Goal: Information Seeking & Learning: Check status

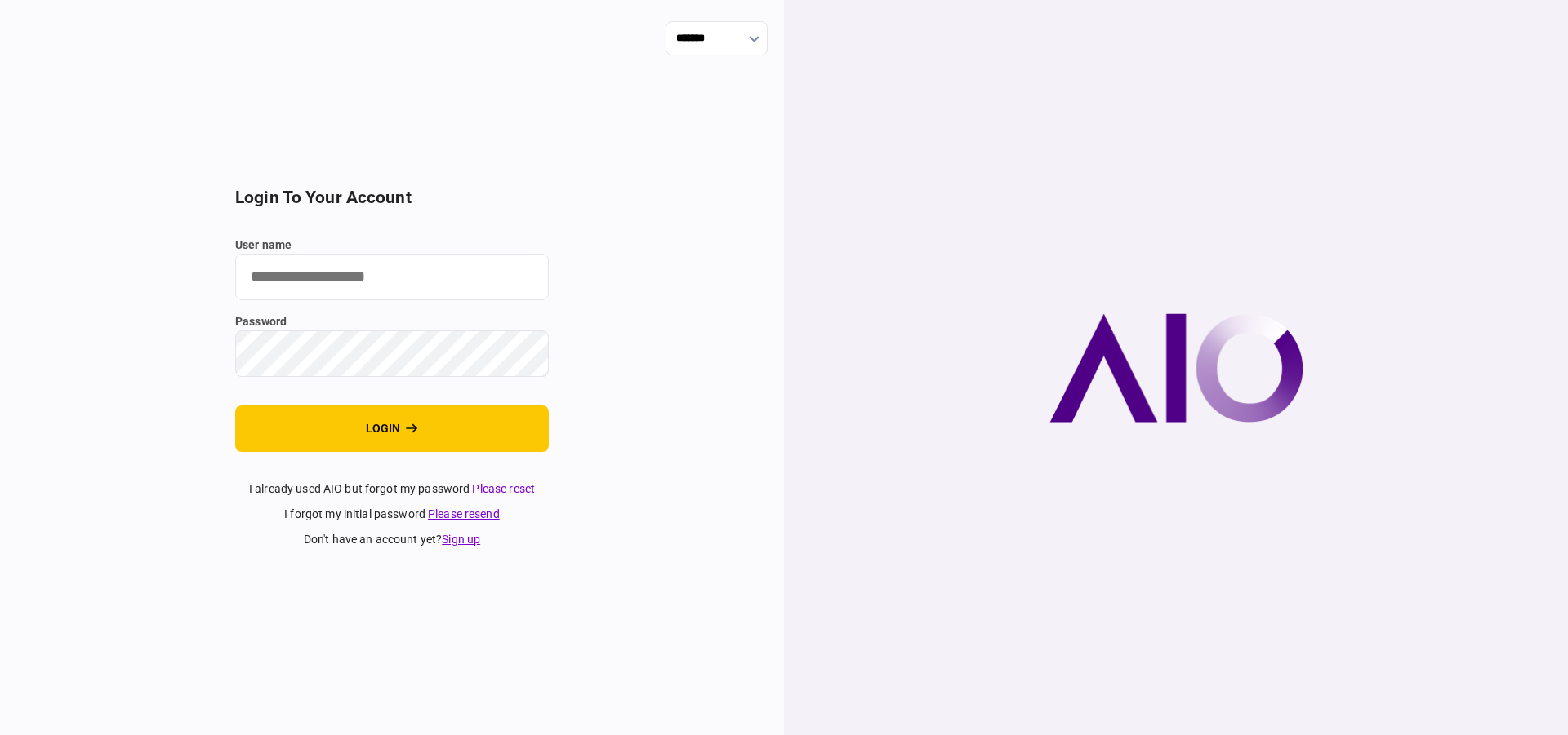
click at [321, 259] on input "user name" at bounding box center [392, 277] width 313 height 46
click at [409, 279] on input "user name" at bounding box center [392, 277] width 313 height 46
paste input "**********"
type input "**********"
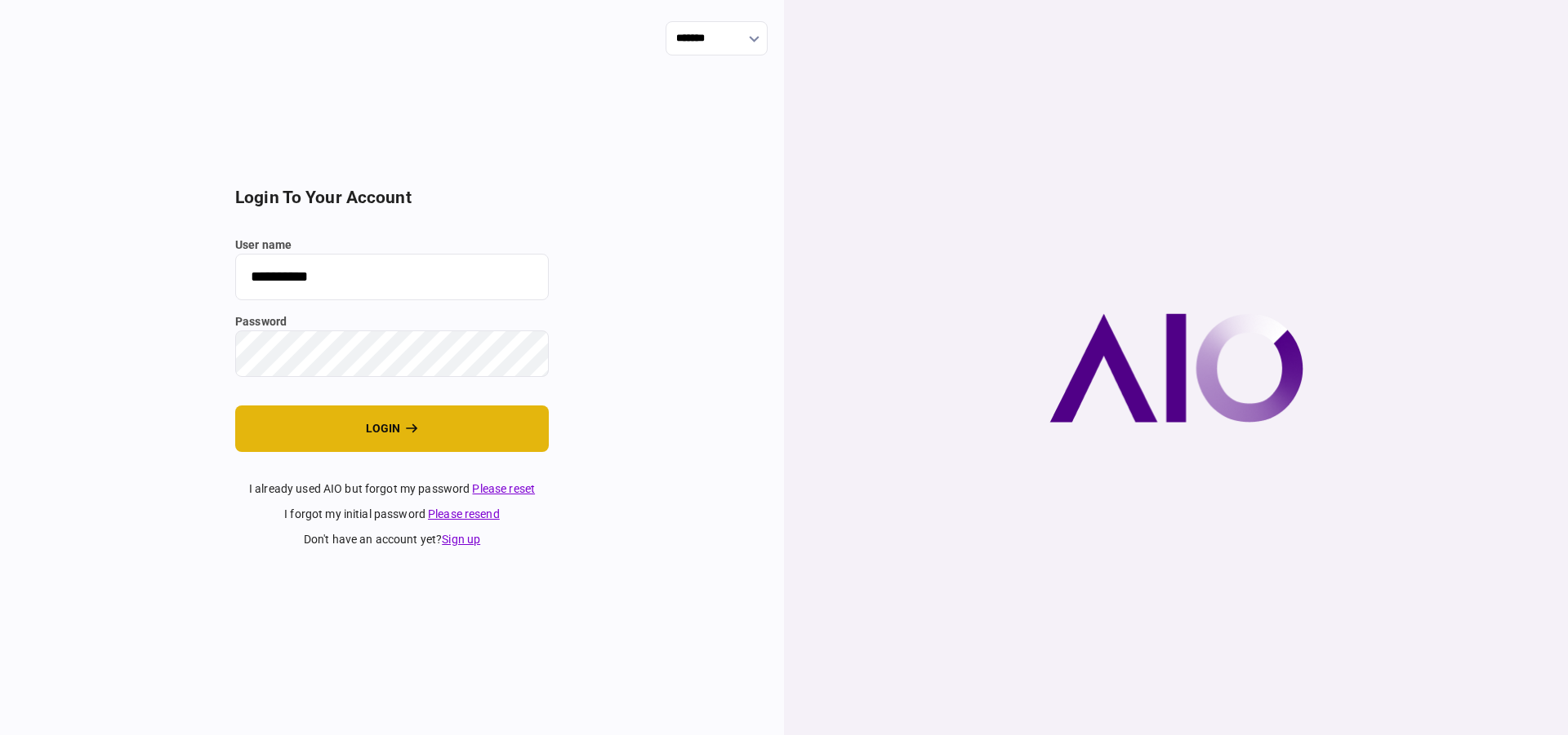
click at [440, 425] on button "login" at bounding box center [392, 428] width 313 height 46
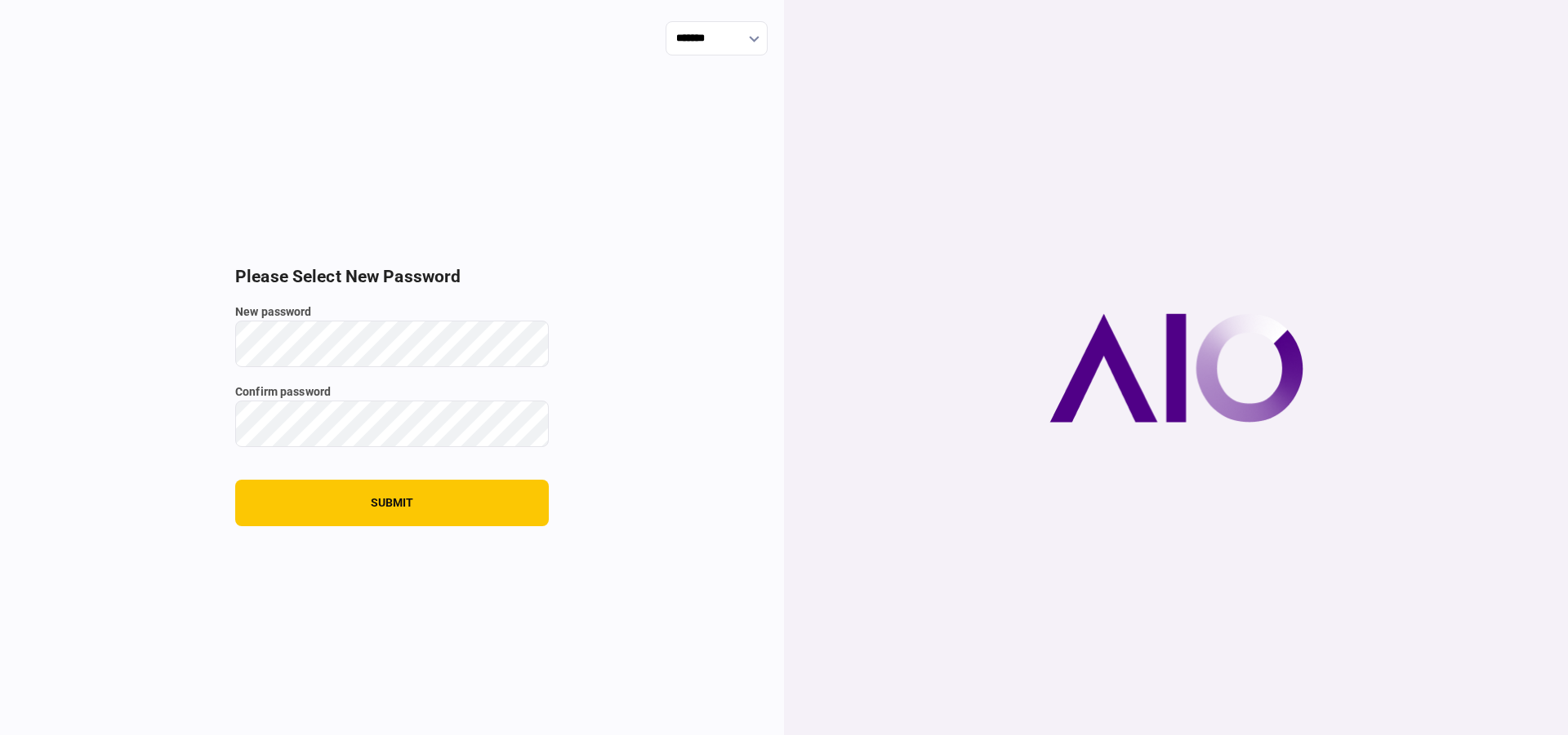
click at [676, 448] on div "******* Please Select New Password New password Min. Length: 8 characters Must …" at bounding box center [392, 367] width 784 height 735
click at [401, 496] on button "submit" at bounding box center [392, 502] width 313 height 46
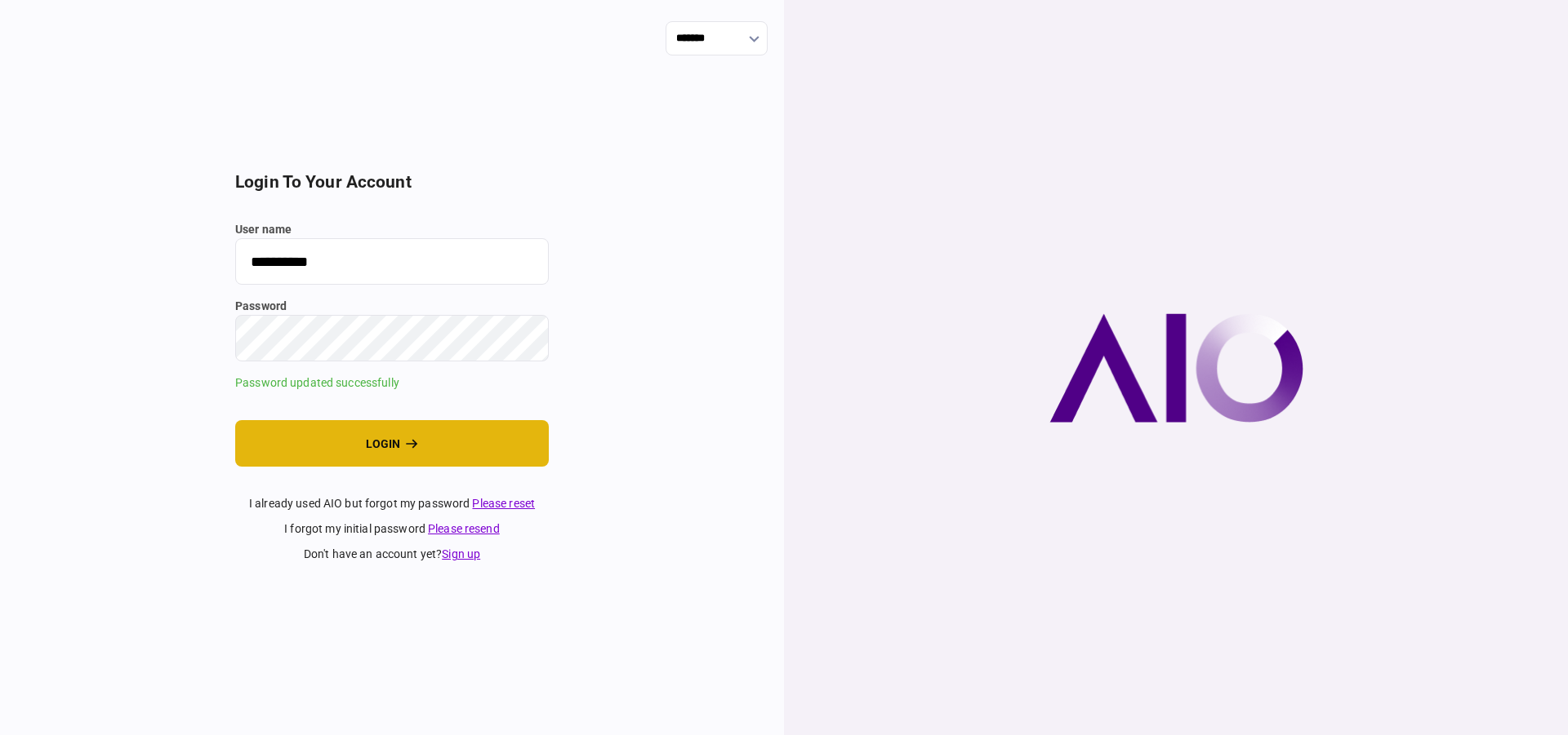
click at [456, 452] on button "login" at bounding box center [392, 443] width 313 height 46
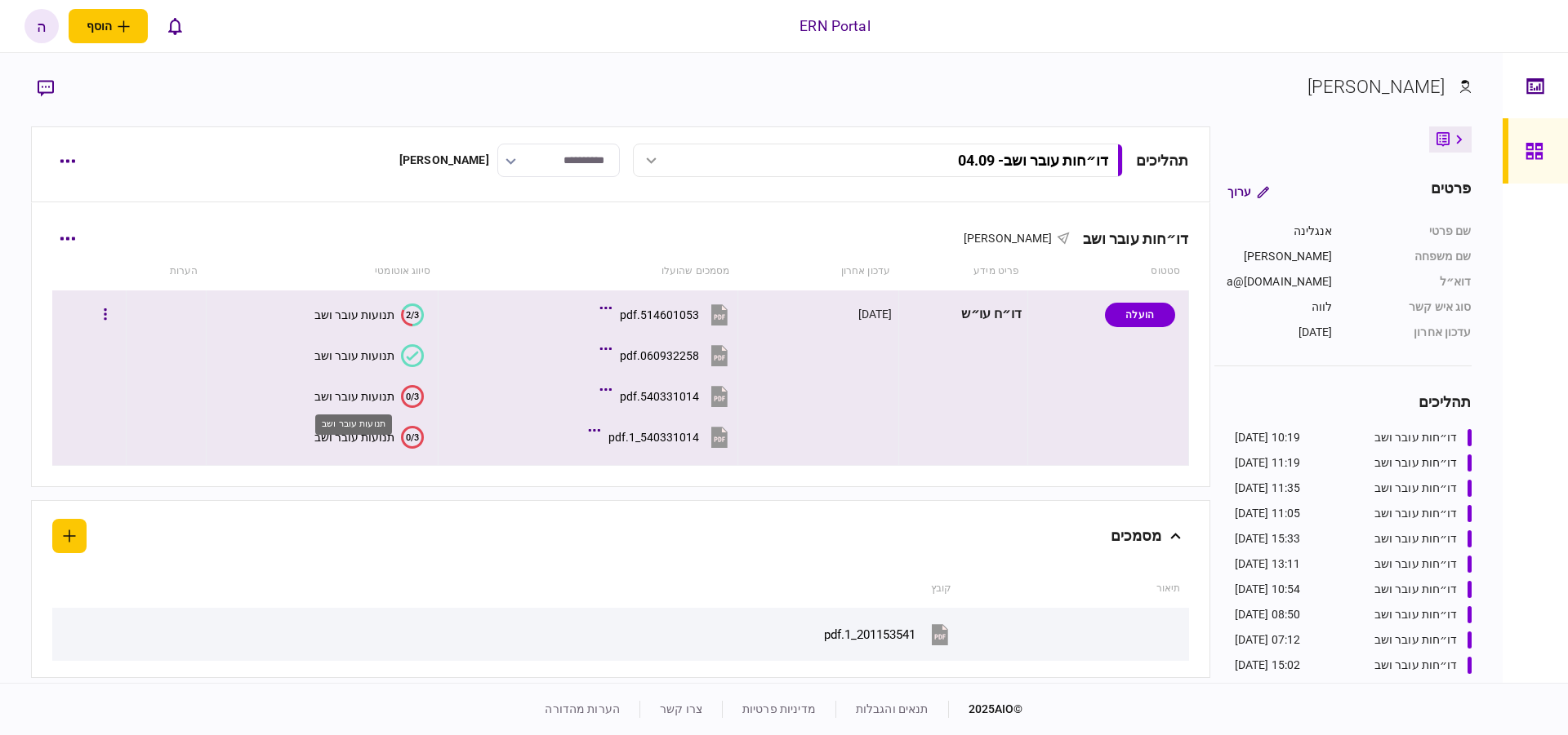
click at [359, 395] on div "תנועות עובר ושב" at bounding box center [354, 396] width 81 height 13
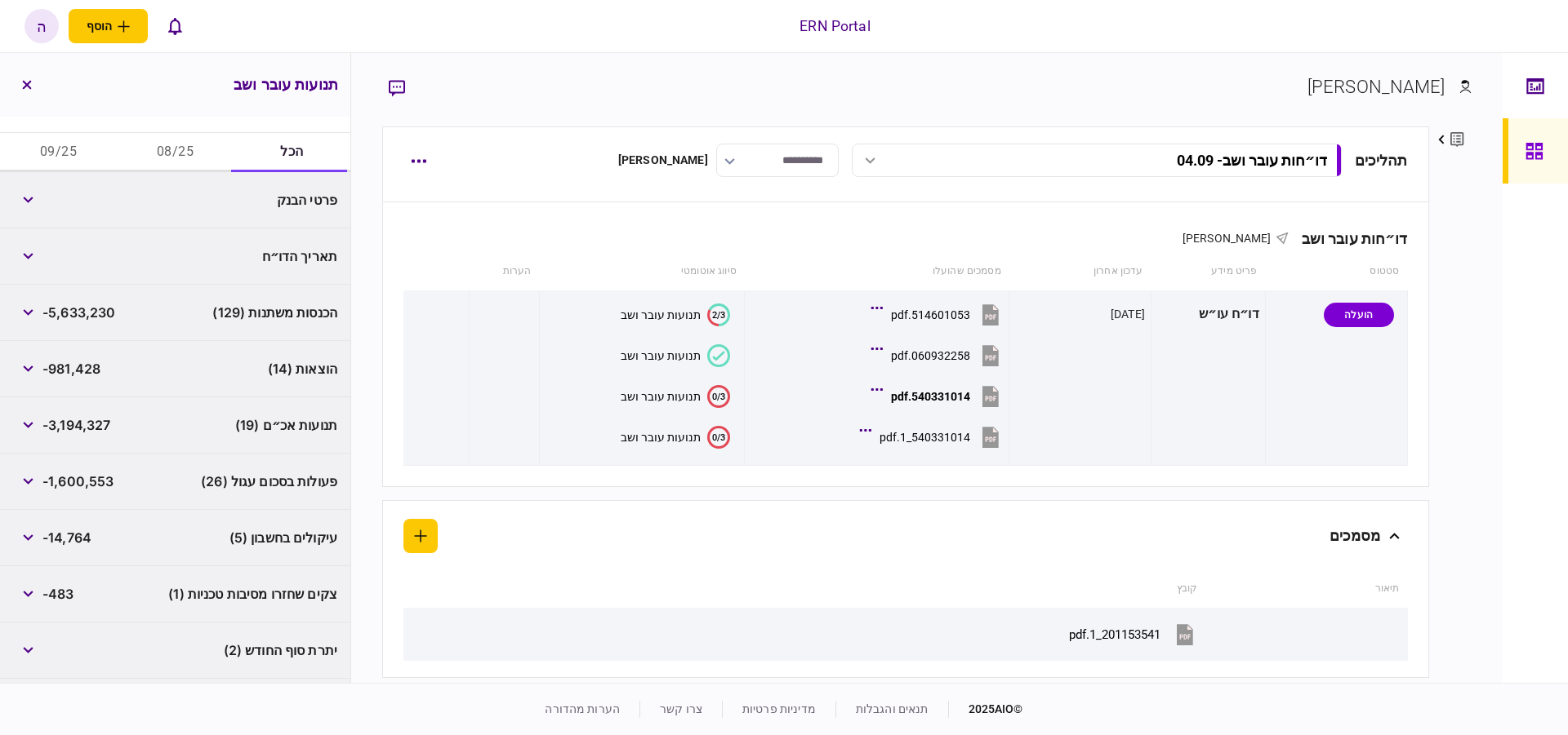
scroll to position [383, 0]
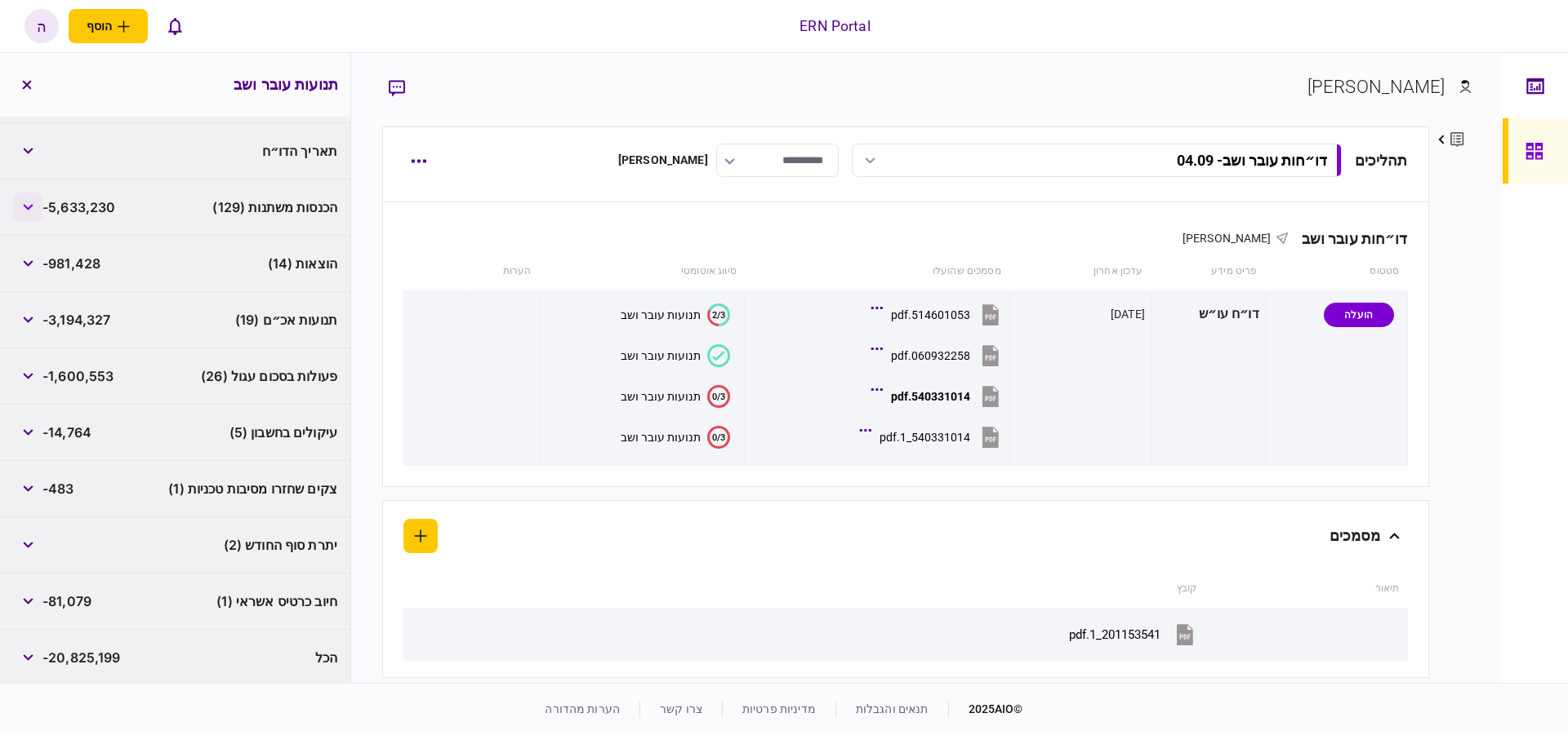
click at [22, 201] on button "button" at bounding box center [27, 207] width 29 height 29
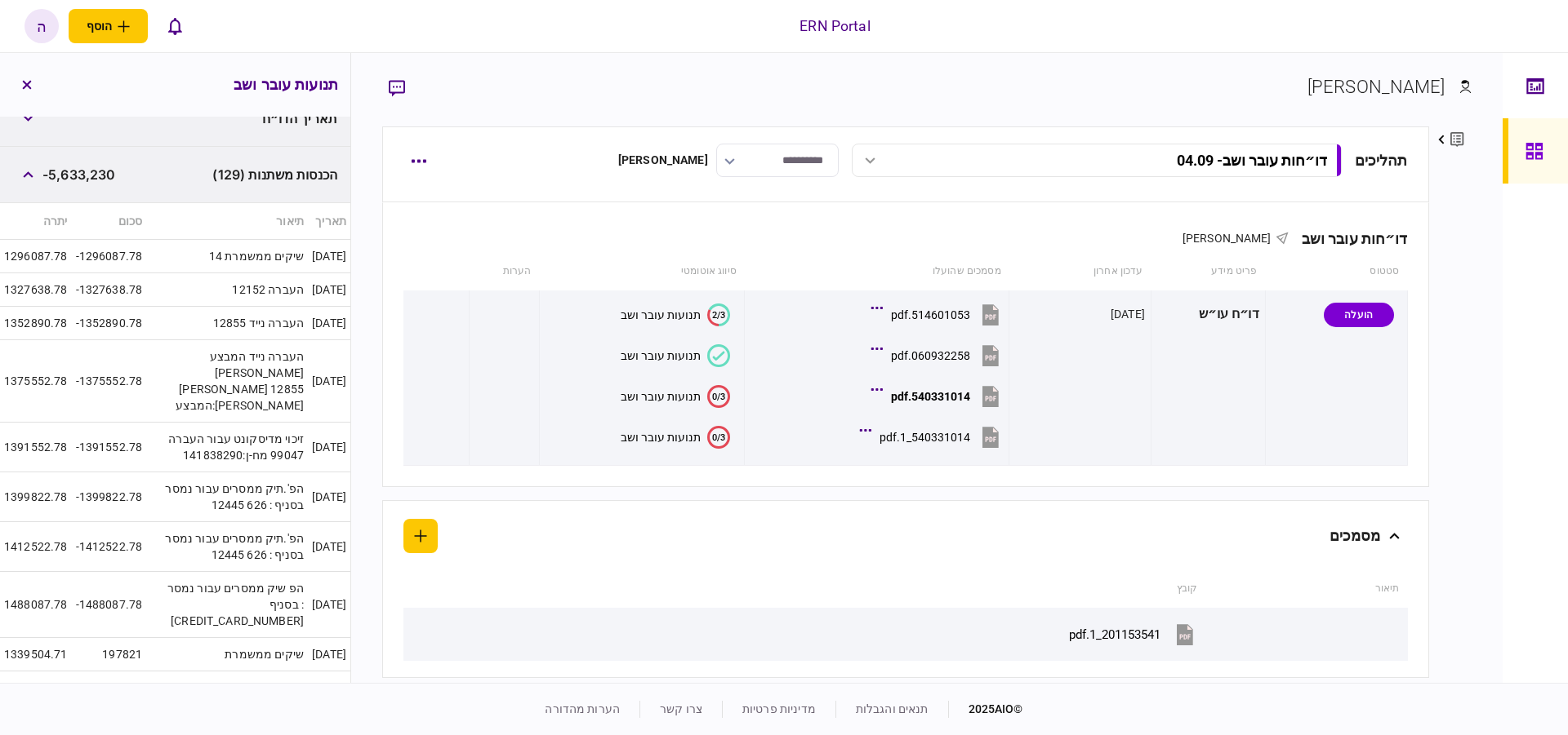
scroll to position [171, 0]
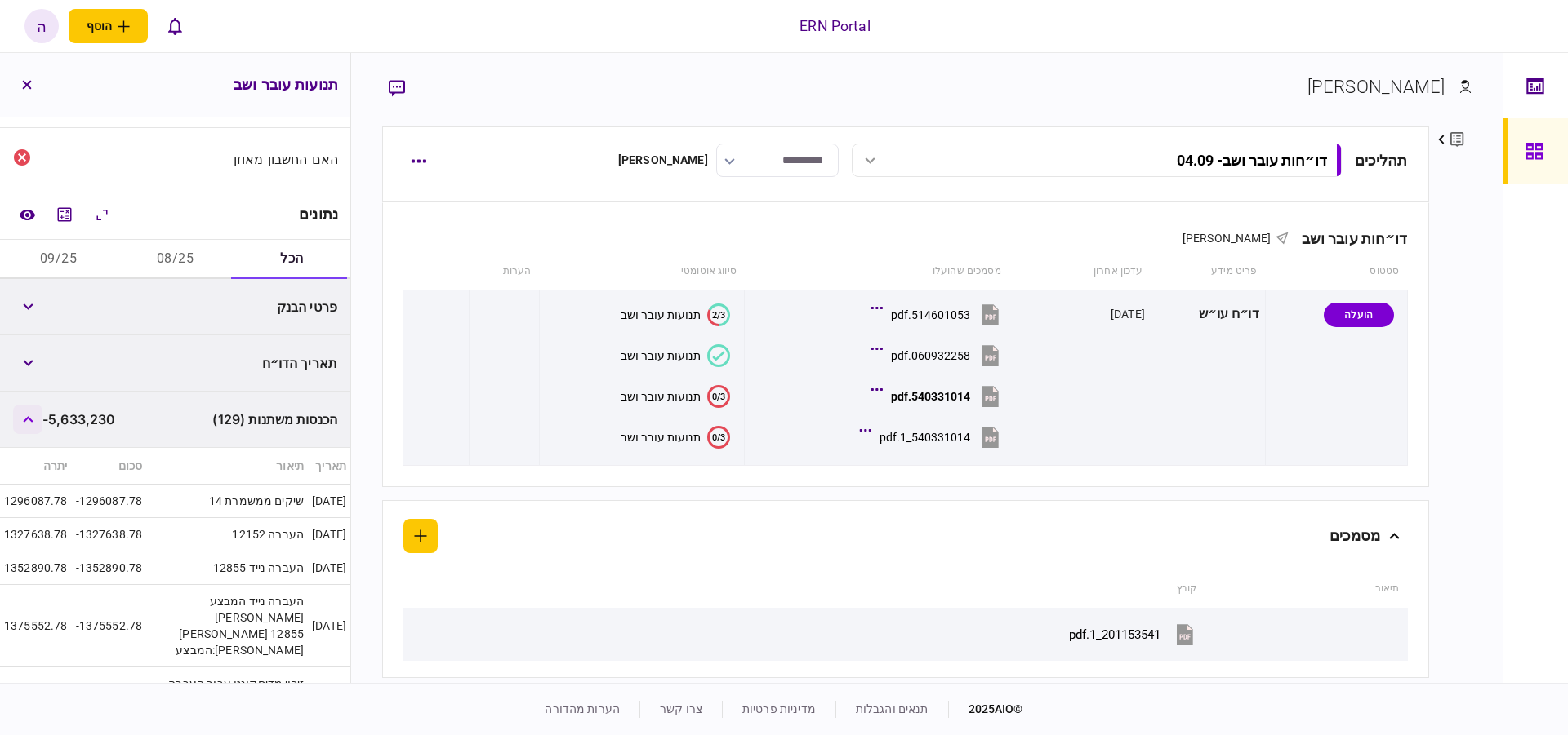
click at [32, 417] on icon "button" at bounding box center [27, 419] width 10 height 7
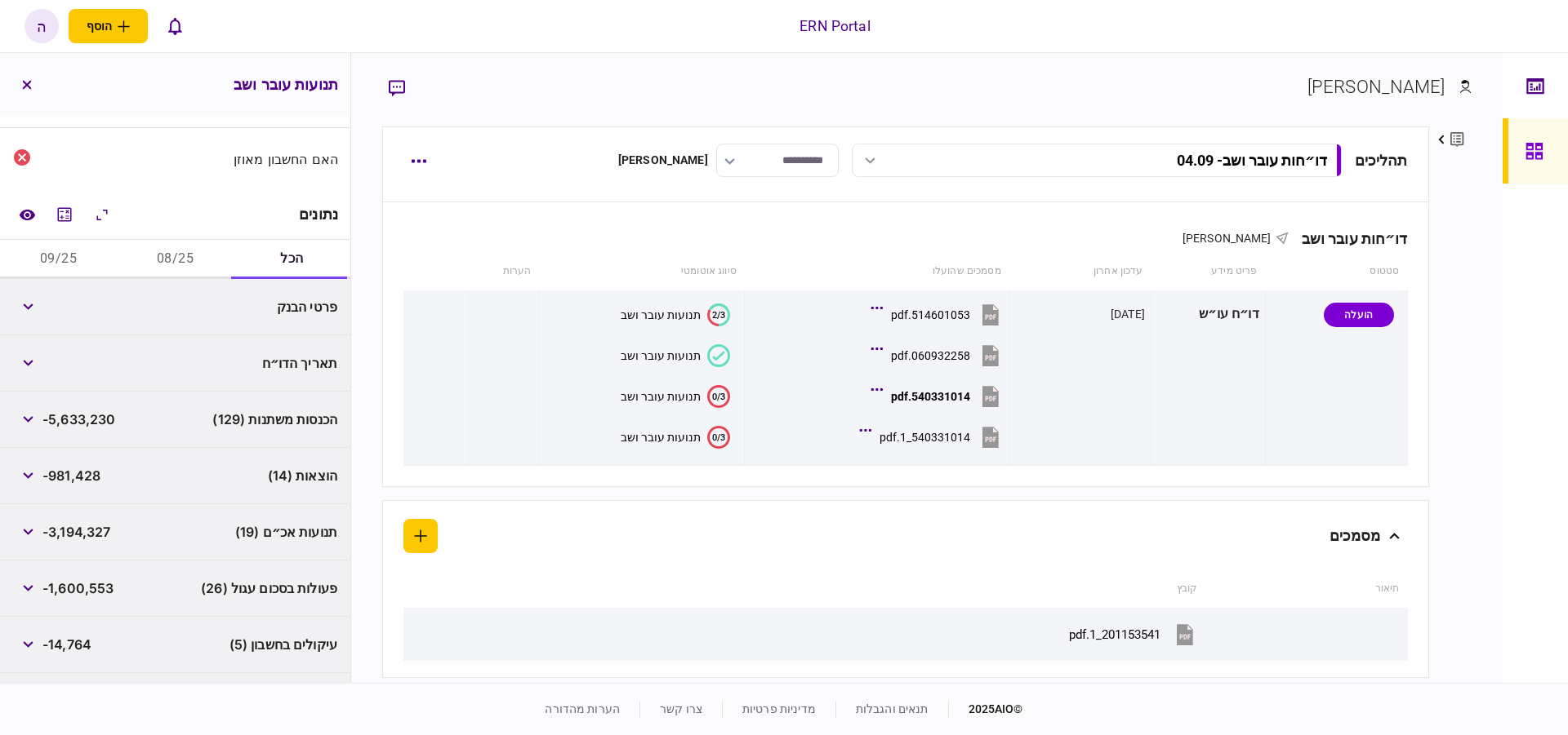
scroll to position [263, 0]
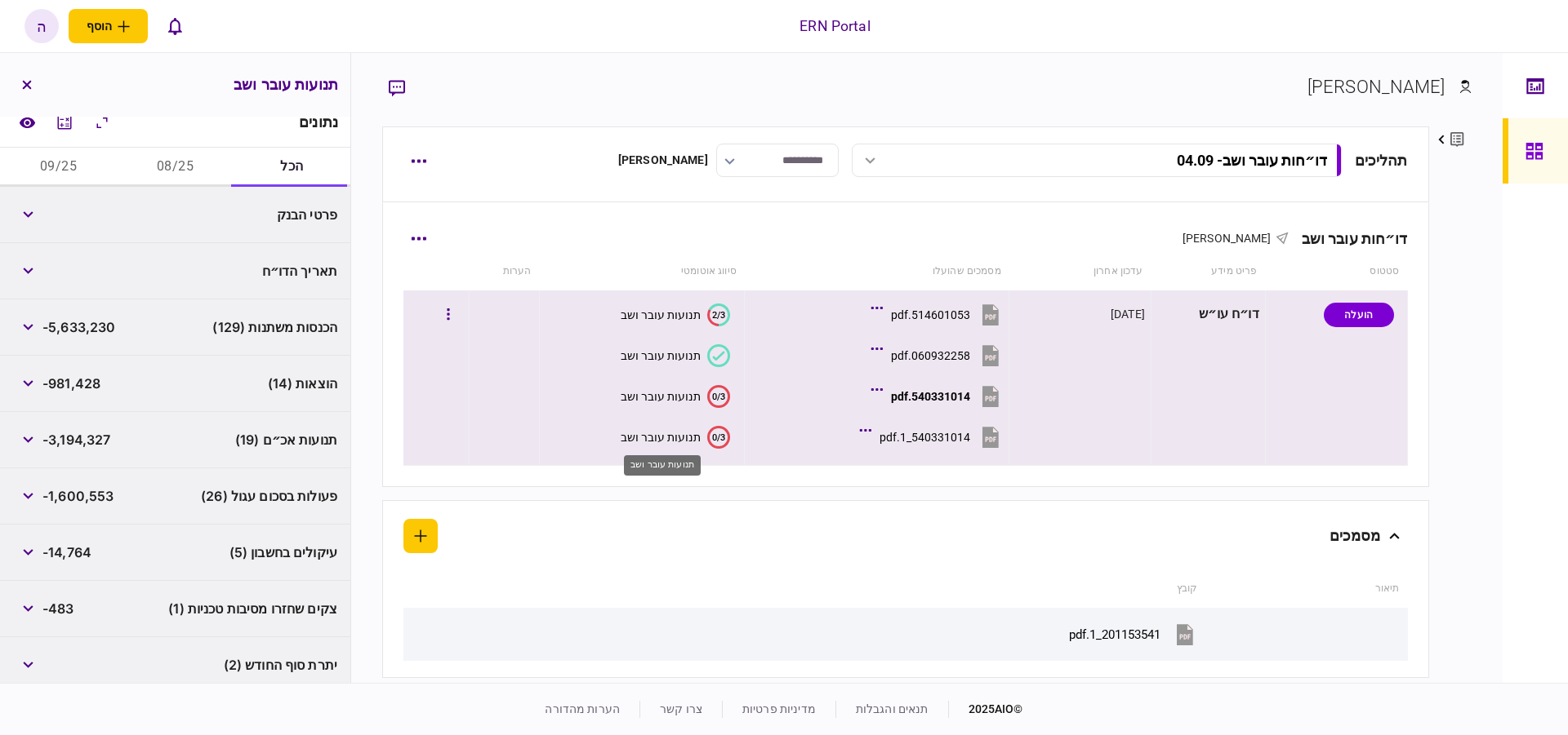
click at [667, 436] on div "תנועות עובר ושב" at bounding box center [661, 437] width 81 height 13
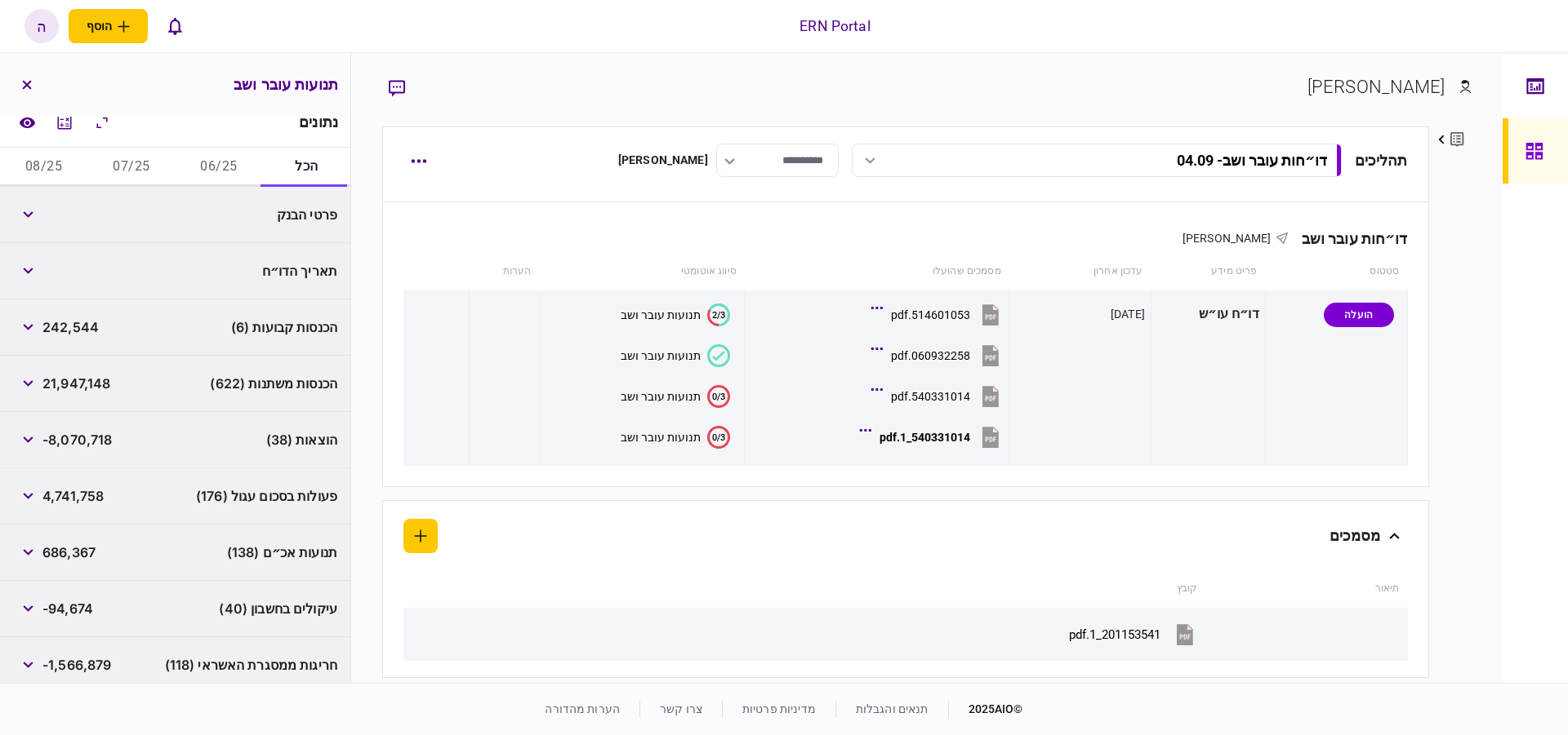
scroll to position [0, 0]
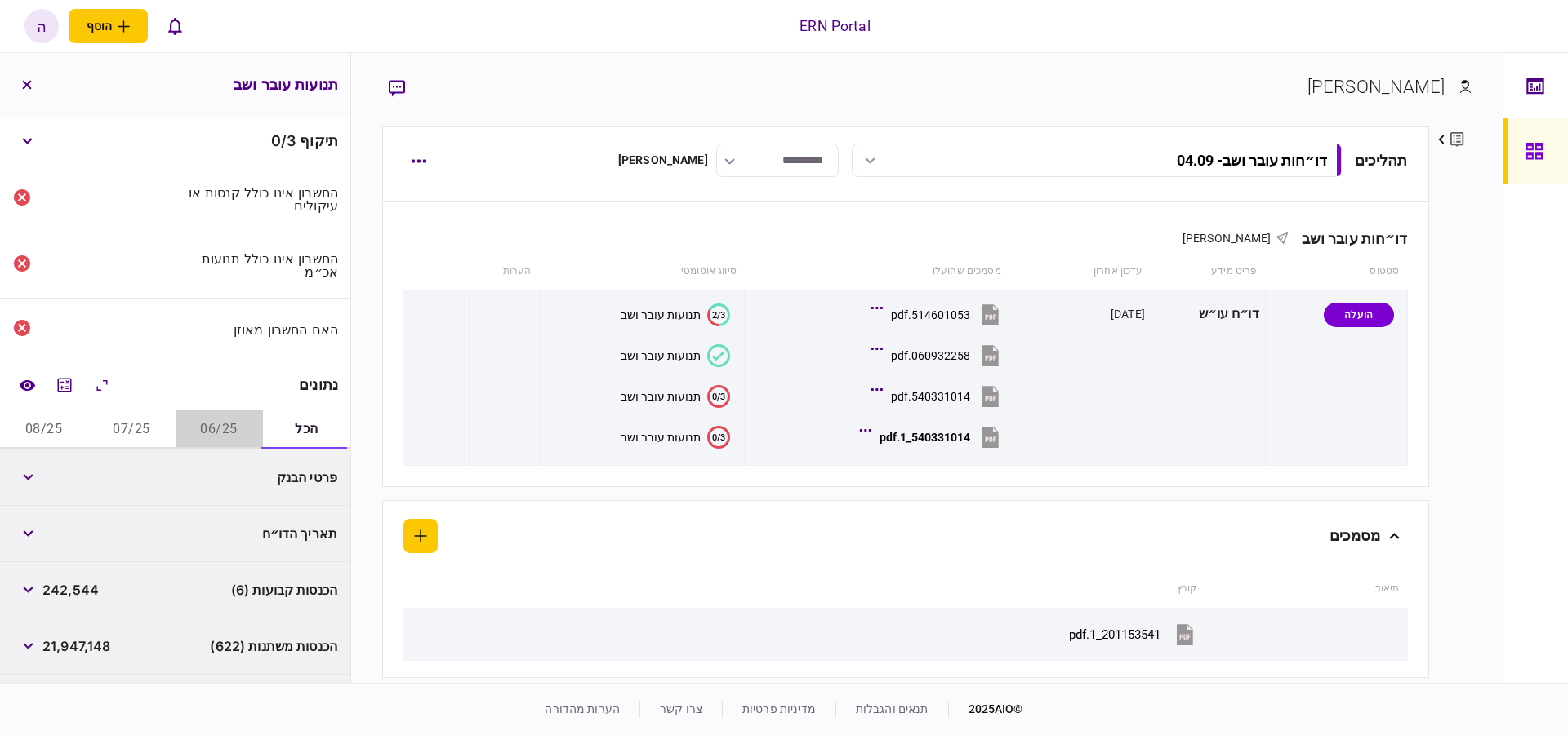
click at [221, 426] on button "06/25" at bounding box center [219, 430] width 87 height 39
click at [62, 378] on icon "מחשבון" at bounding box center [65, 385] width 14 height 14
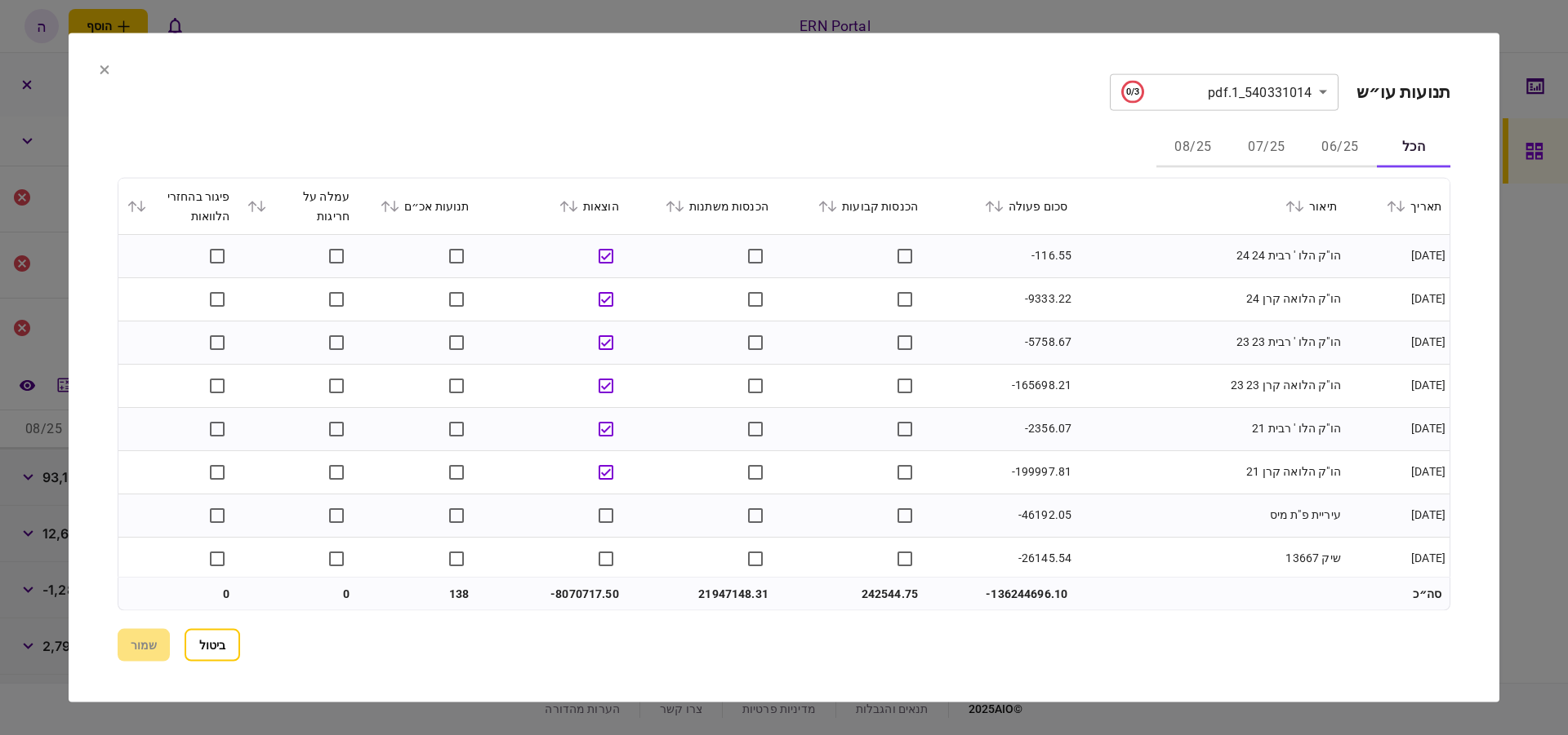
click at [828, 204] on icon at bounding box center [823, 206] width 10 height 12
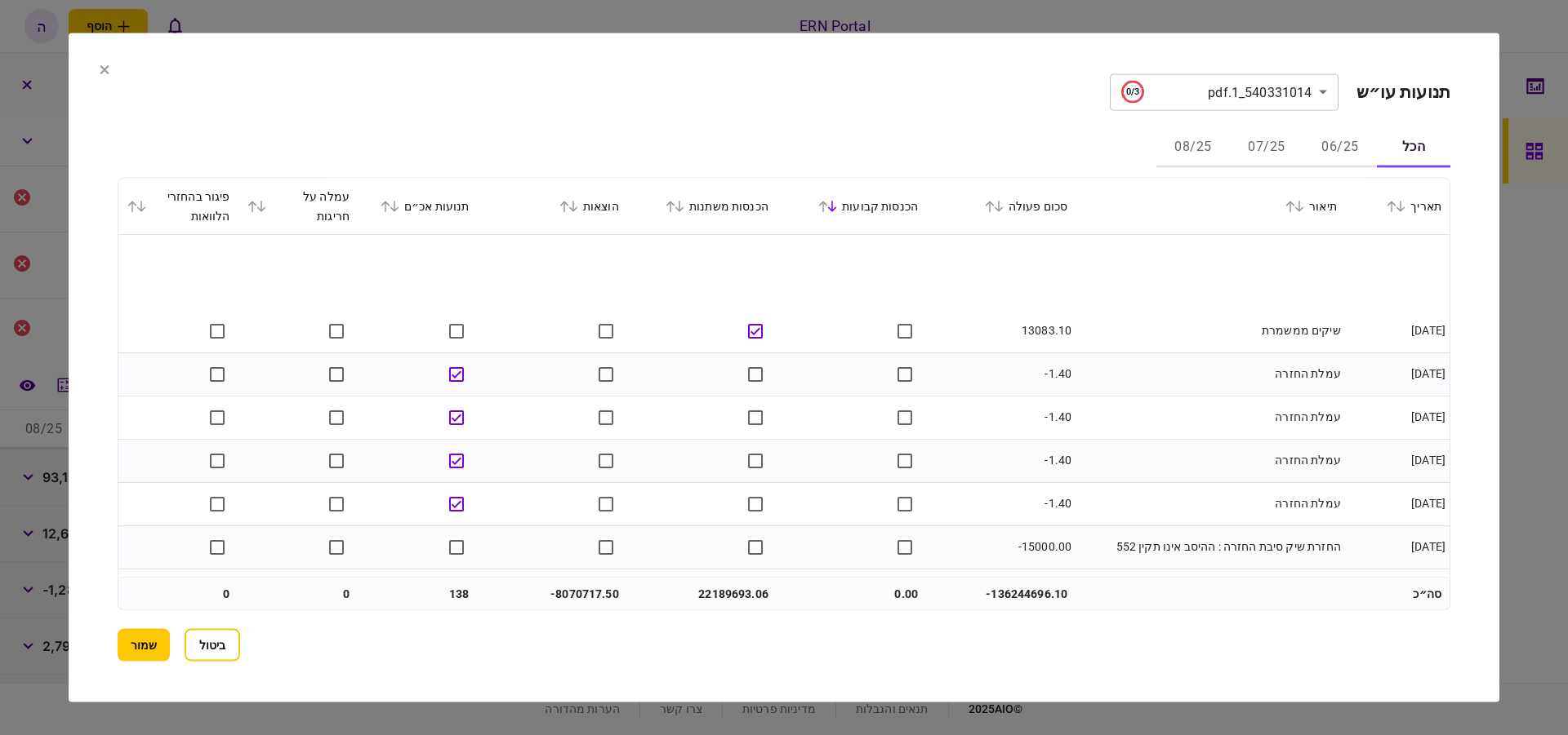
scroll to position [3607, 0]
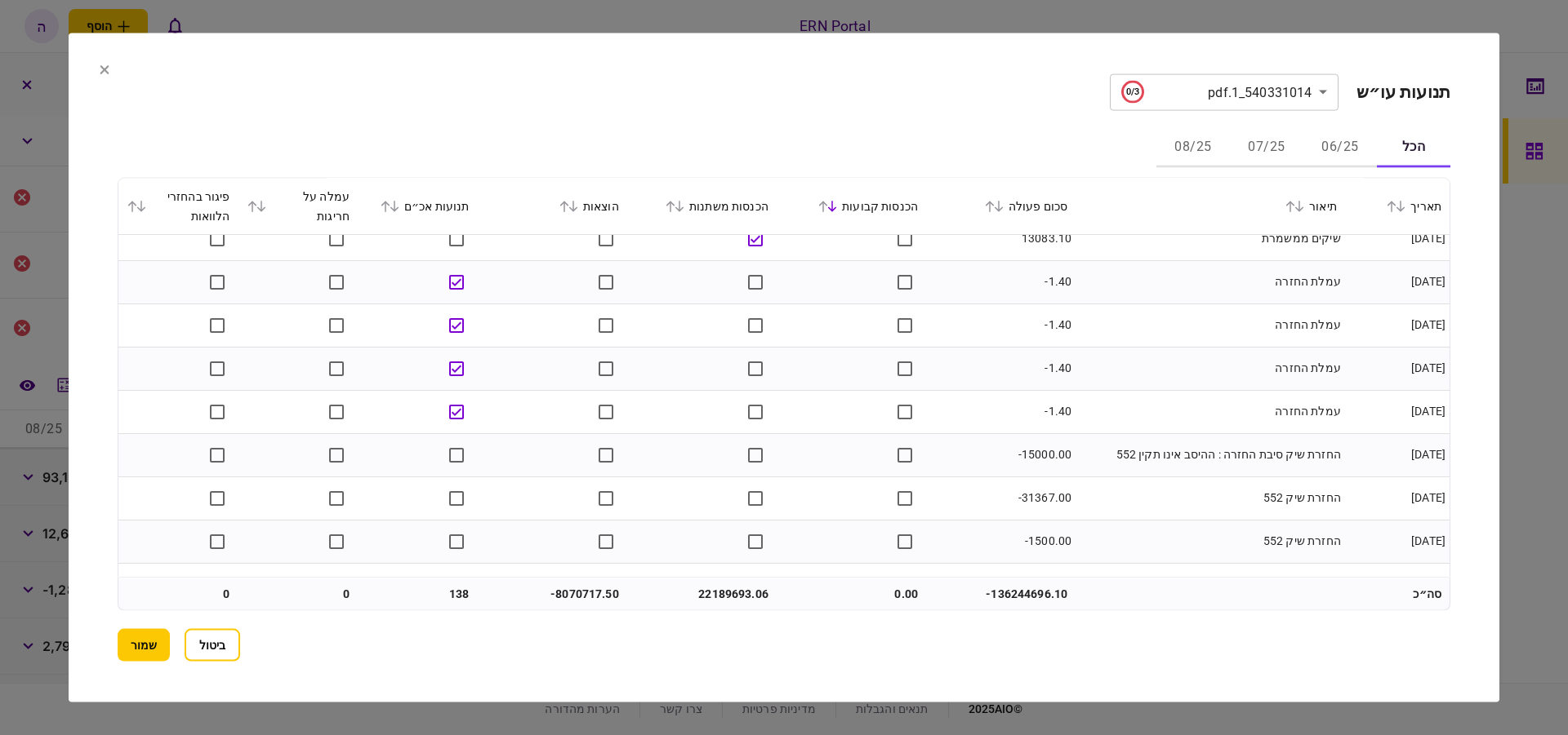
click at [1347, 146] on button "06/25" at bounding box center [1339, 148] width 74 height 39
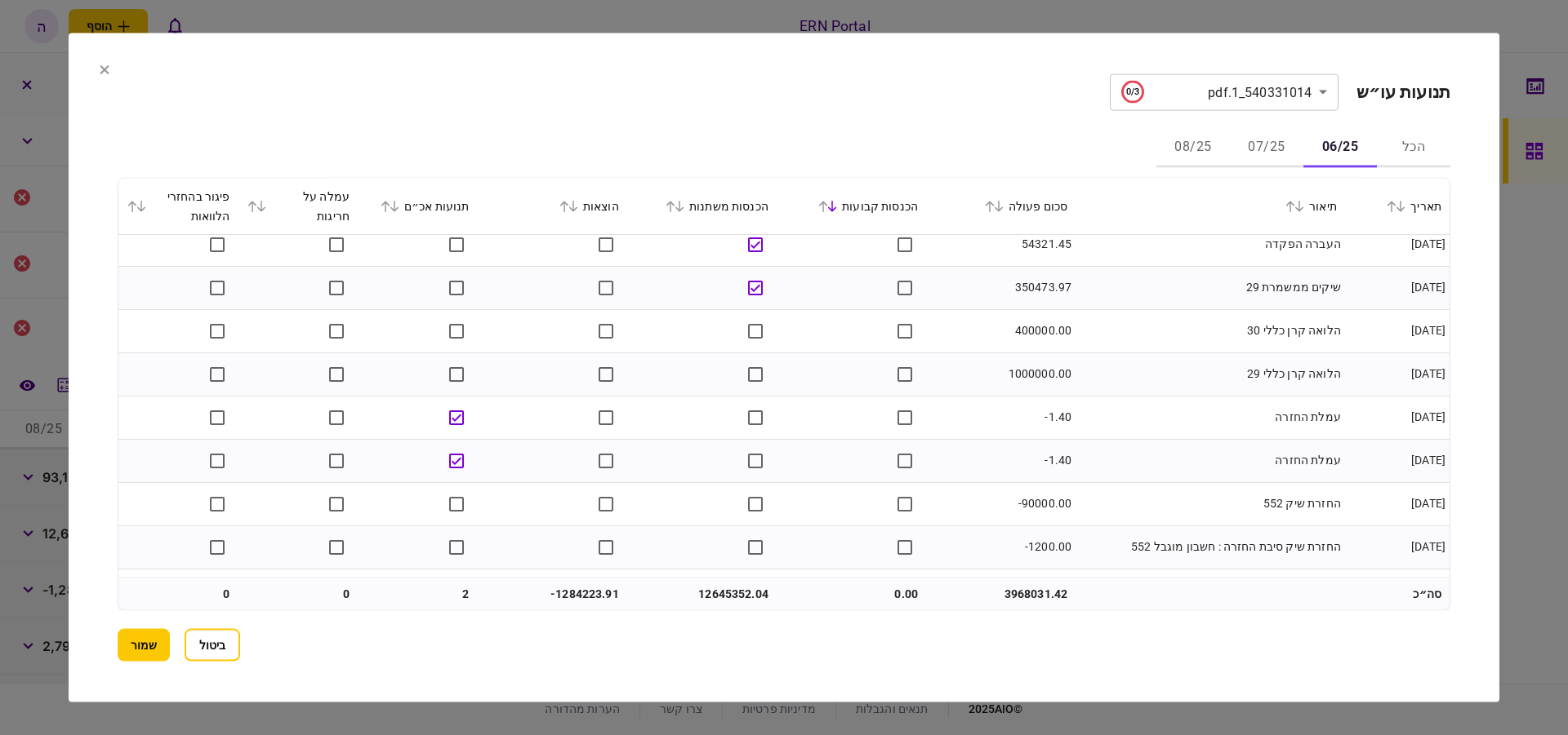
scroll to position [42610, 0]
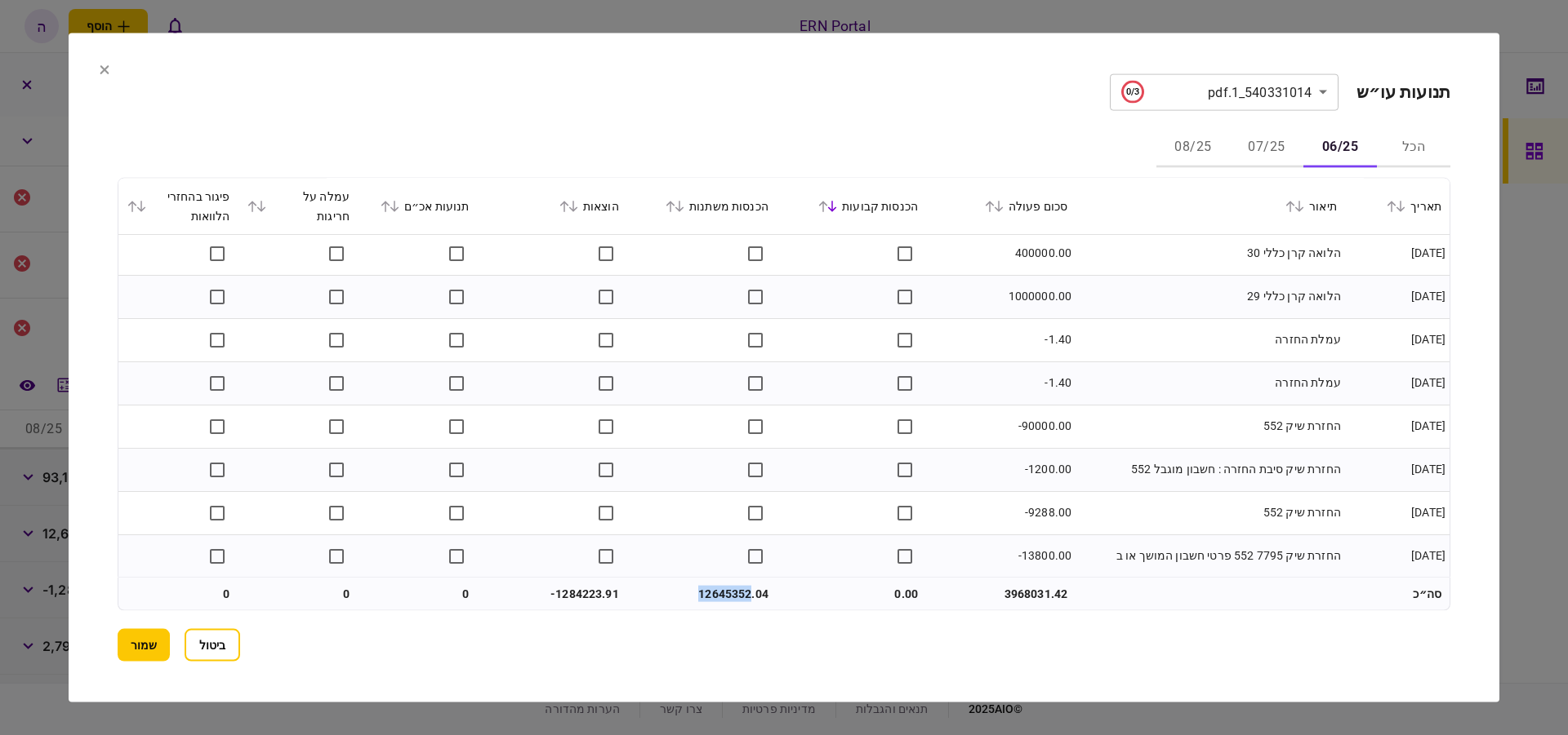
drag, startPoint x: 700, startPoint y: 593, endPoint x: 749, endPoint y: 592, distance: 49.0
click at [749, 592] on td "12645352.04" at bounding box center [702, 594] width 149 height 32
copy td "12645352"
click at [1278, 143] on button "07/25" at bounding box center [1266, 148] width 74 height 39
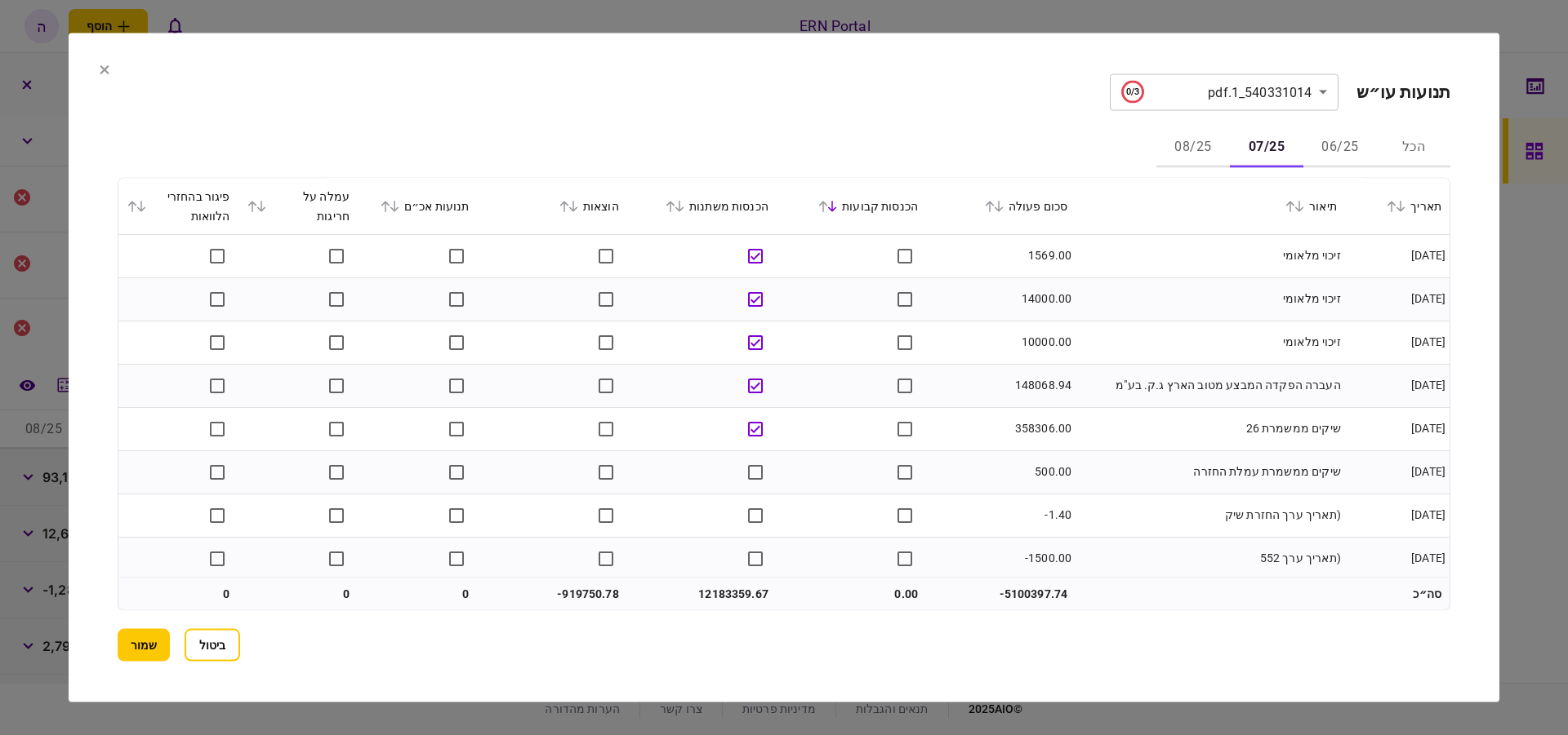
scroll to position [40620, 0]
drag, startPoint x: 696, startPoint y: 595, endPoint x: 749, endPoint y: 596, distance: 53.0
click at [749, 596] on td "12183359.67" at bounding box center [702, 594] width 149 height 32
copy td "12183359"
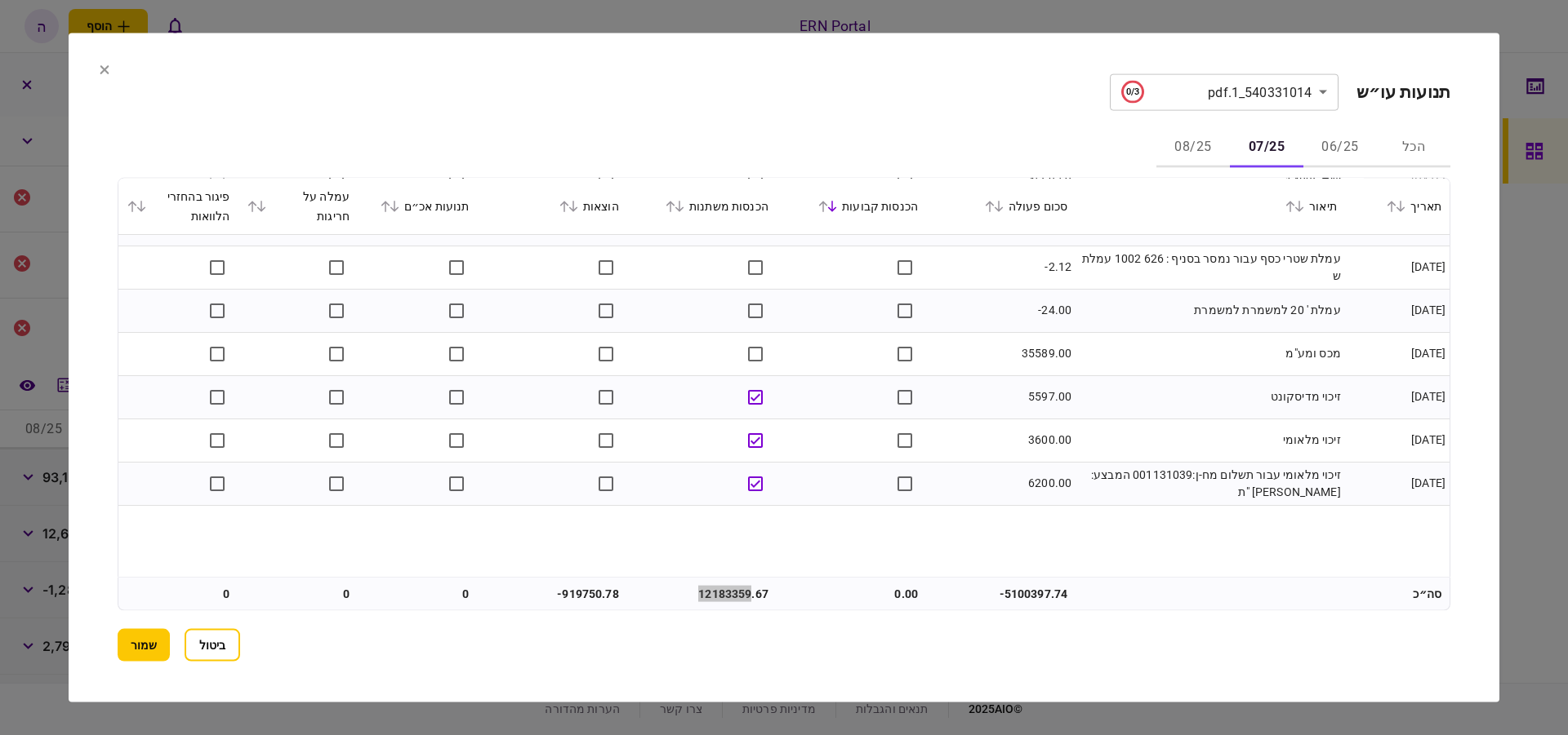
scroll to position [37928, 0]
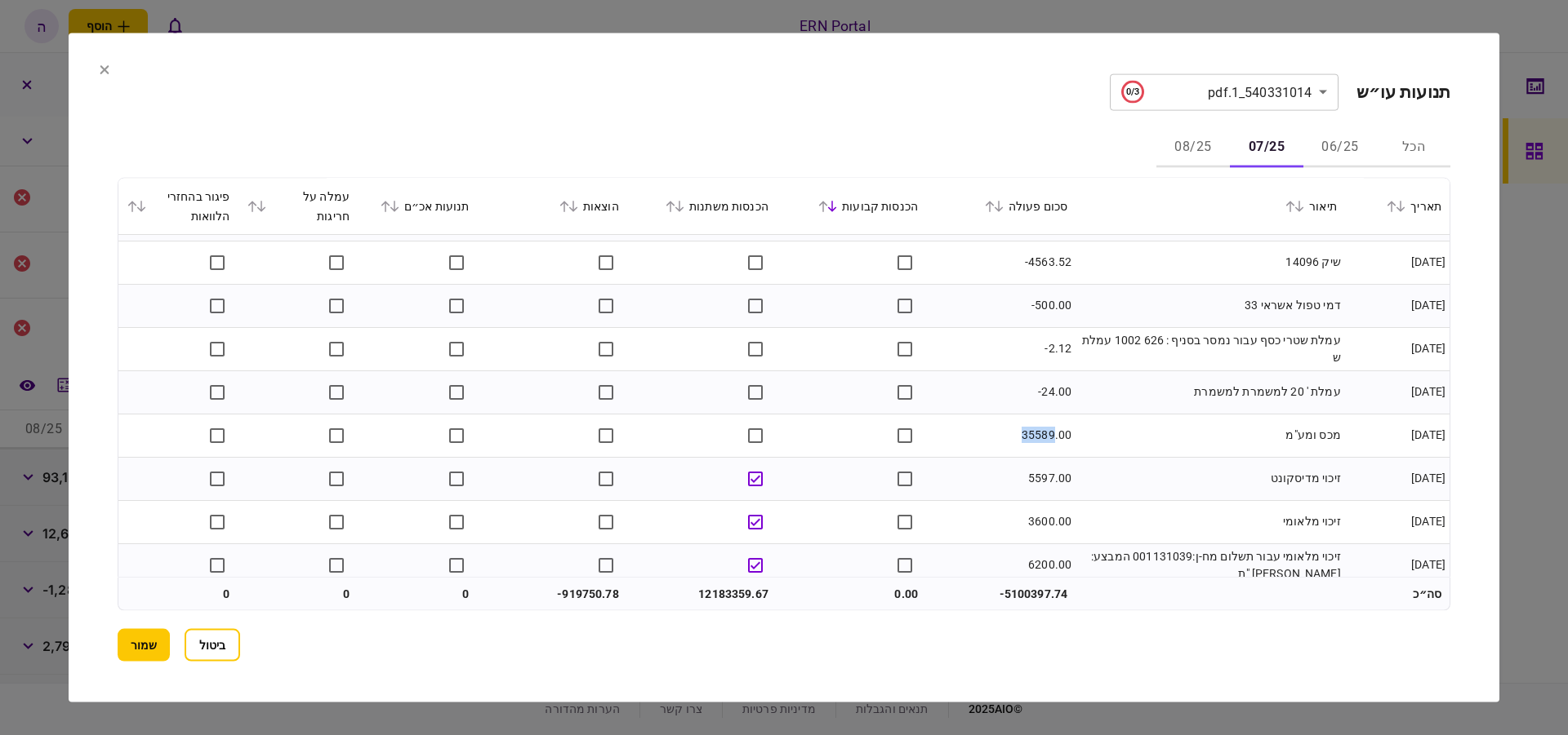
drag, startPoint x: 1026, startPoint y: 436, endPoint x: 1048, endPoint y: 462, distance: 34.1
click at [1055, 444] on td "35589.00" at bounding box center [1000, 436] width 149 height 43
copy td "35589"
click at [1171, 153] on button "08/25" at bounding box center [1193, 148] width 74 height 39
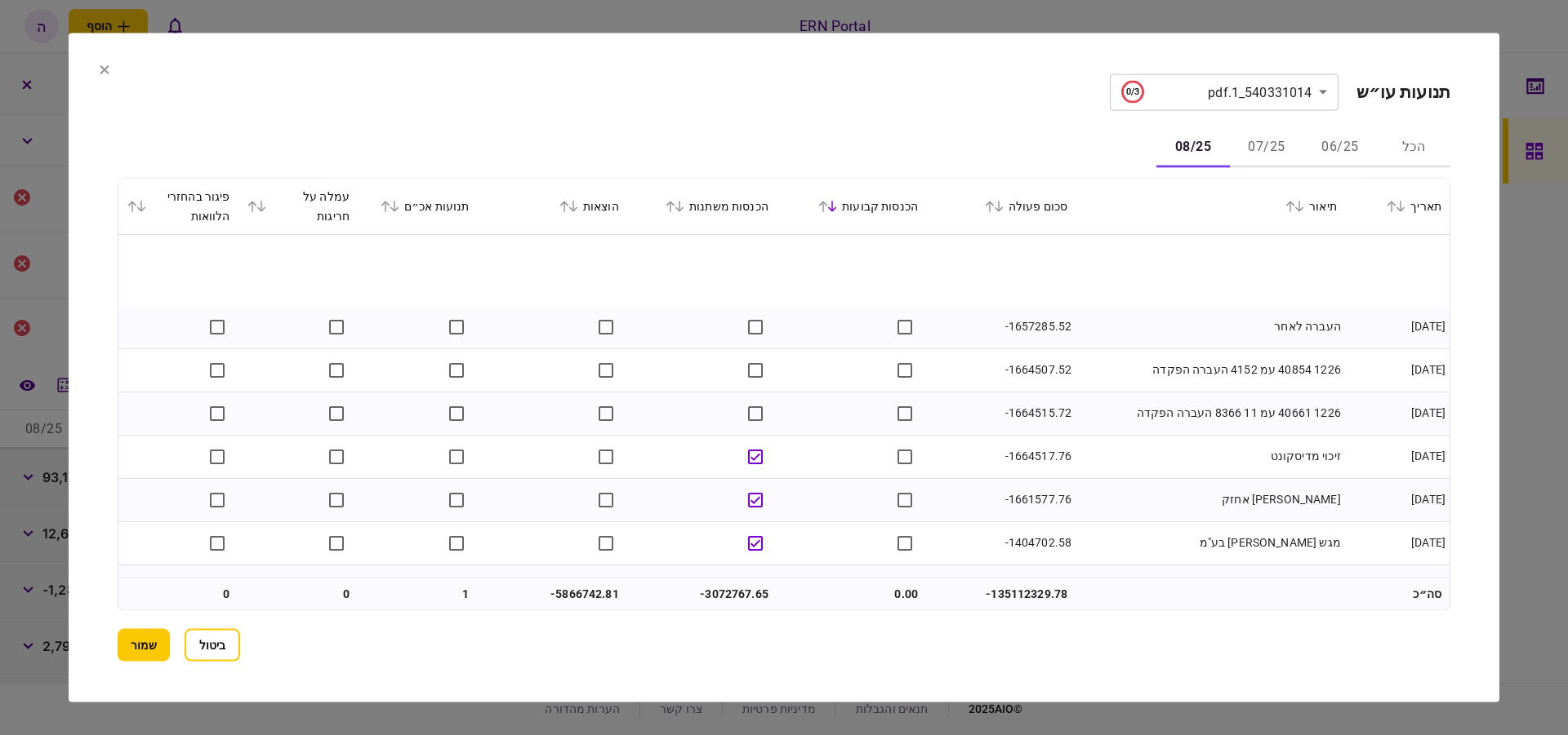
scroll to position [16355, 0]
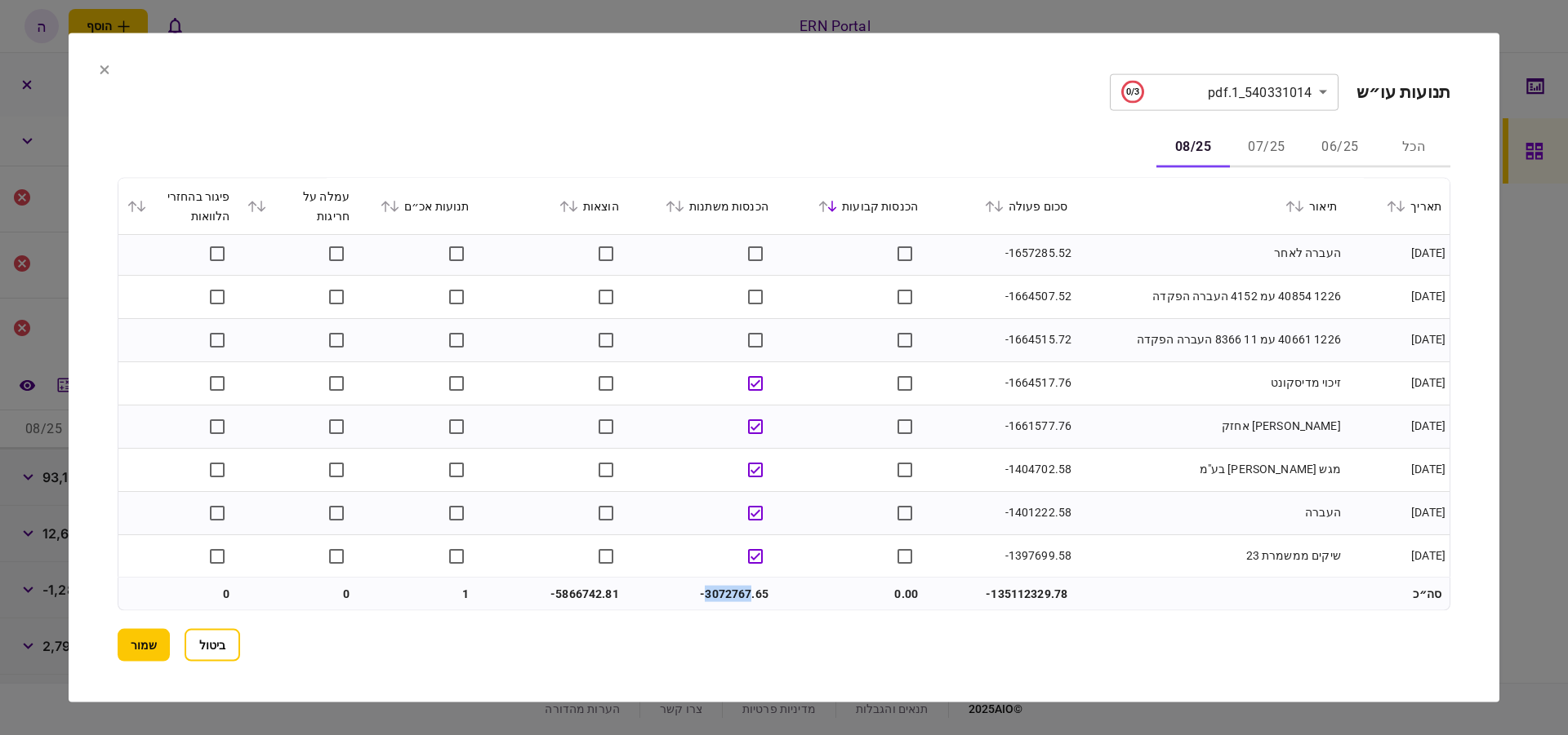
drag, startPoint x: 705, startPoint y: 598, endPoint x: 749, endPoint y: 596, distance: 44.0
click at [749, 596] on td "-3072767.65" at bounding box center [702, 594] width 149 height 32
copy td "3072767"
drag, startPoint x: 103, startPoint y: 70, endPoint x: 151, endPoint y: 108, distance: 61.2
click at [103, 70] on icon at bounding box center [104, 70] width 10 height 10
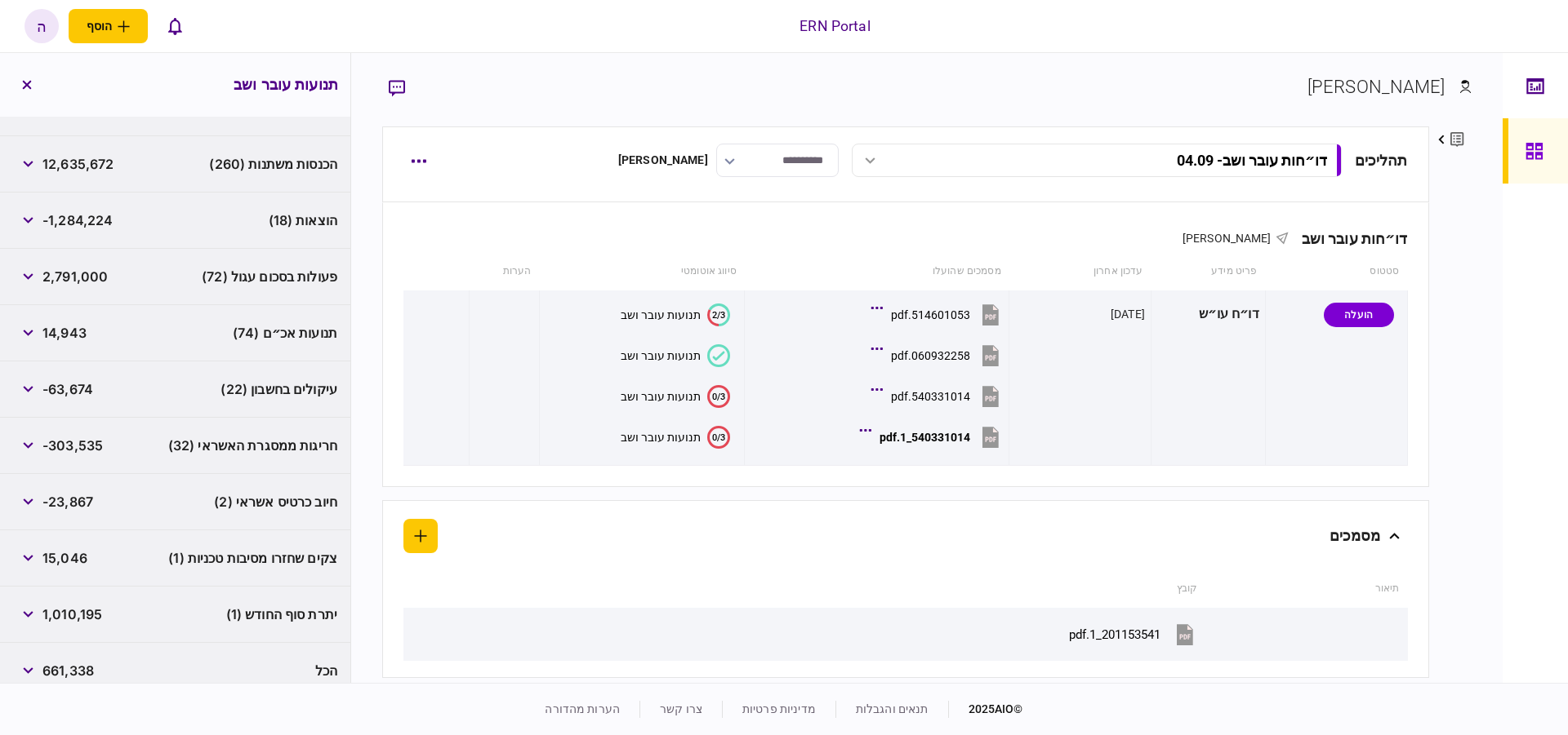
scroll to position [383, 0]
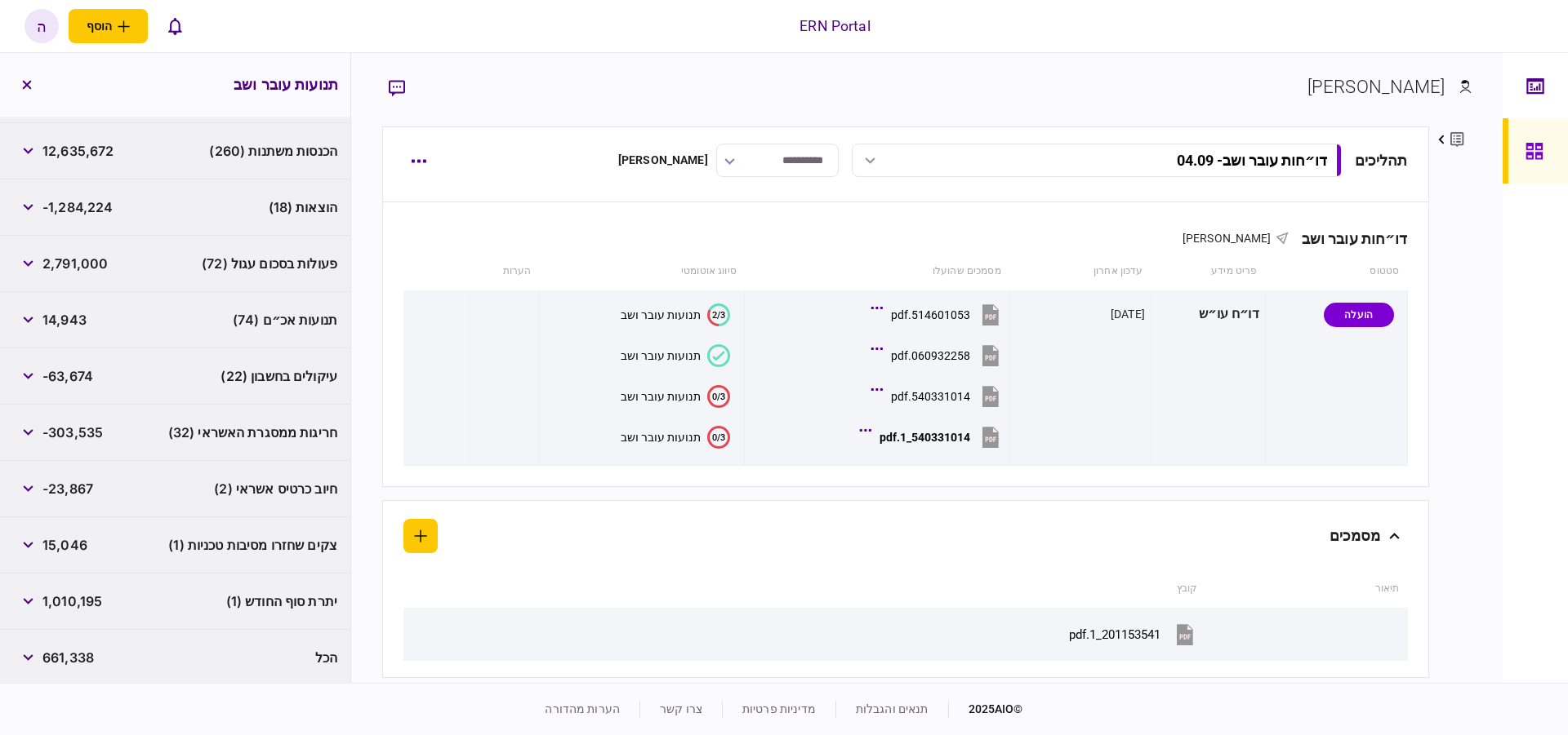
click at [52, 597] on span "1,010,195" at bounding box center [72, 602] width 60 height 20
click at [281, 598] on span "יתרת סוף החודש (1)" at bounding box center [281, 602] width 111 height 20
click at [32, 599] on icon "button" at bounding box center [27, 602] width 10 height 7
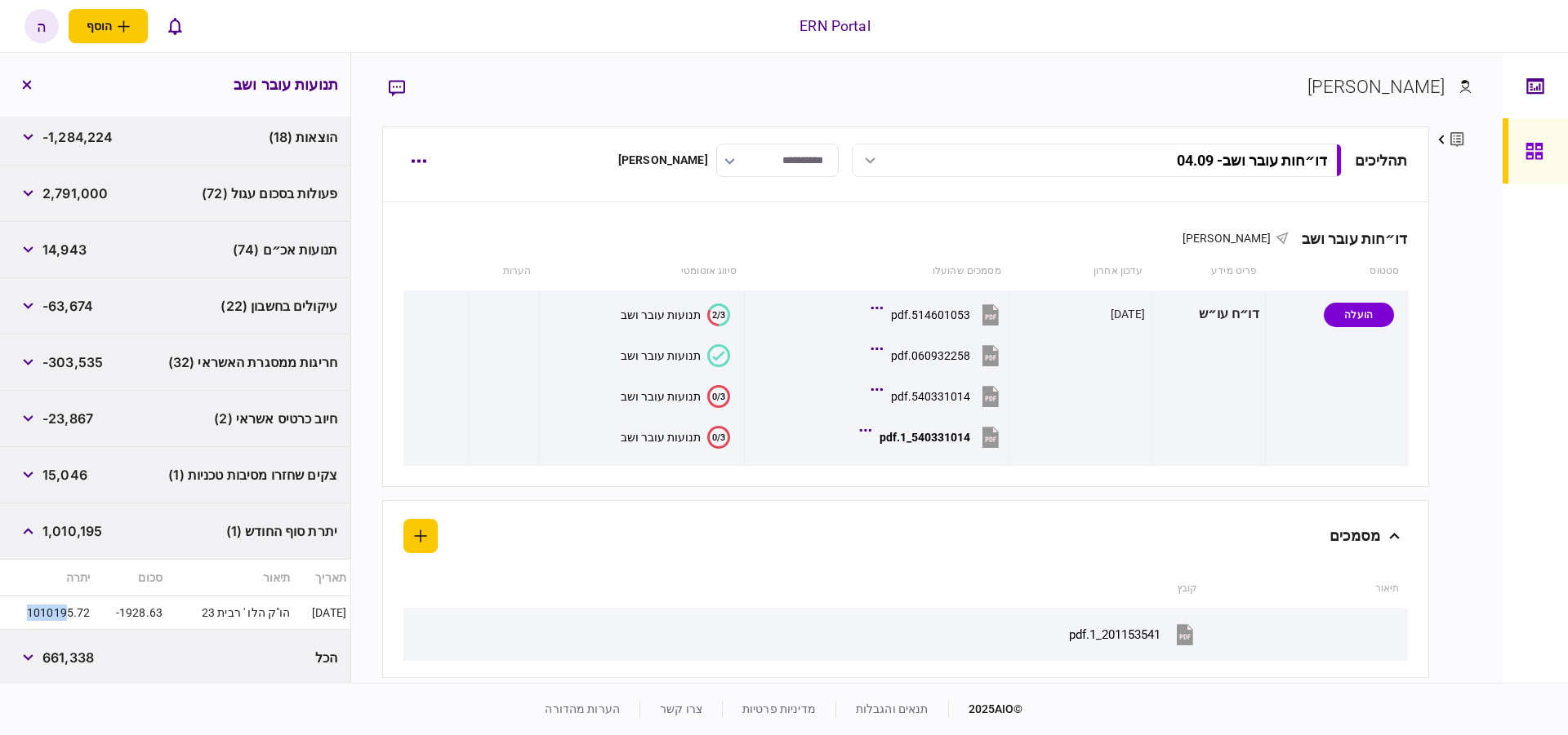
drag, startPoint x: 27, startPoint y: 607, endPoint x: 70, endPoint y: 610, distance: 43.1
click at [70, 610] on td "1010195.72" at bounding box center [47, 613] width 94 height 33
click at [58, 610] on td "1010195.72" at bounding box center [47, 613] width 94 height 33
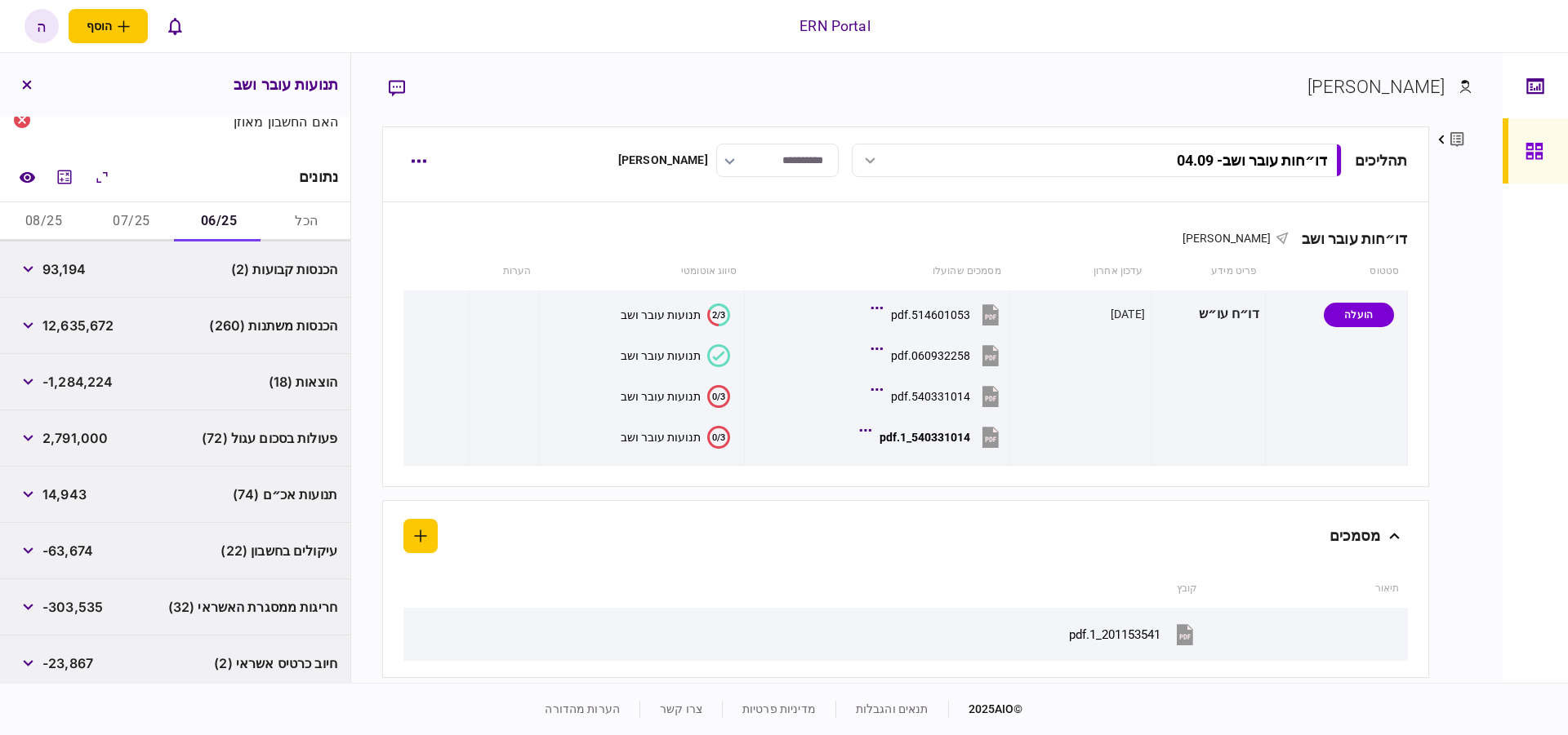
scroll to position [45, 0]
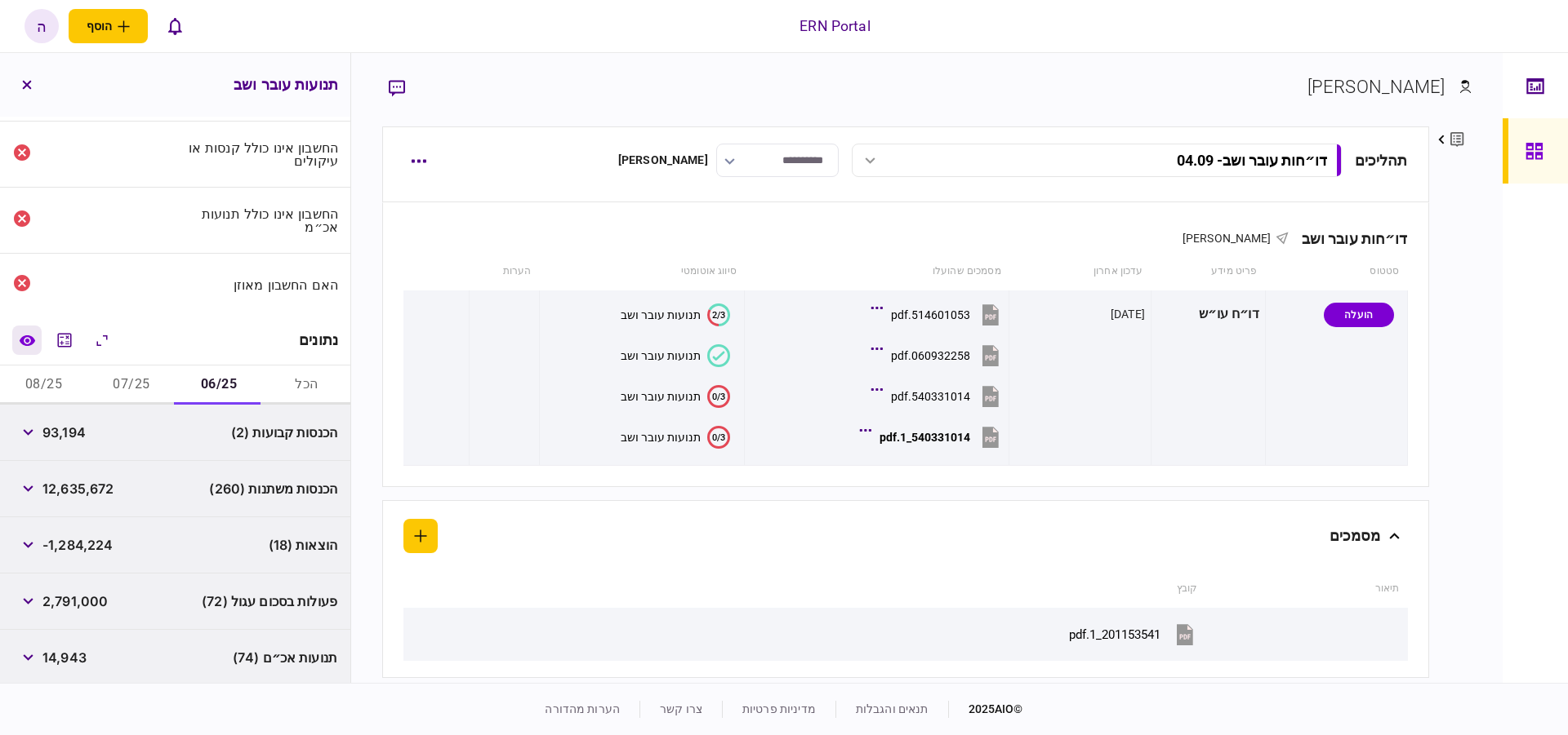
click at [27, 337] on icon "השוואה למסמך" at bounding box center [27, 340] width 16 height 11
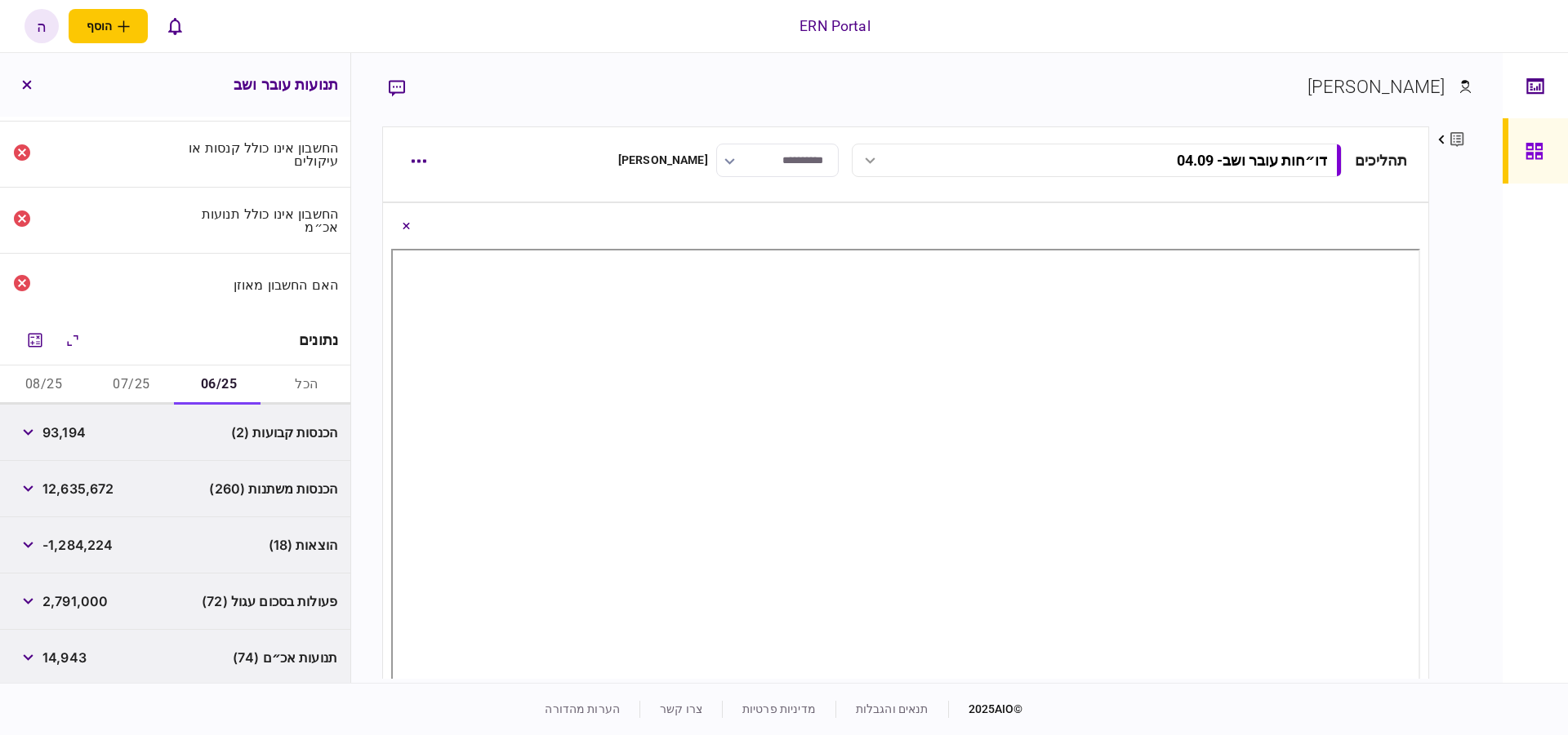
drag, startPoint x: 417, startPoint y: 231, endPoint x: 455, endPoint y: 274, distance: 57.4
click at [417, 231] on button "Close document view button" at bounding box center [406, 226] width 29 height 29
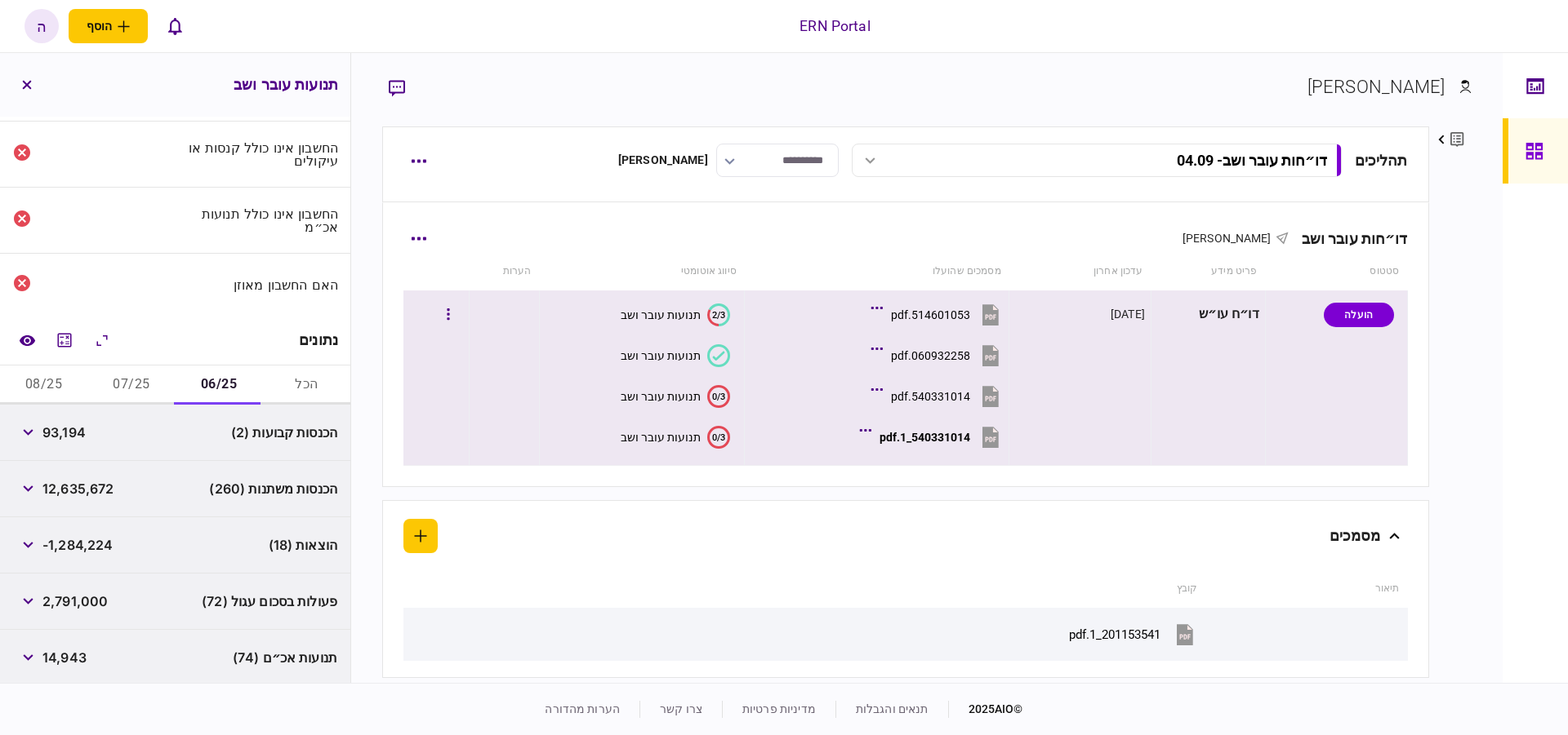
click at [930, 399] on div "540331014.pdf" at bounding box center [930, 396] width 80 height 13
click at [665, 443] on div "תנועות עובר ושב" at bounding box center [661, 437] width 81 height 13
click at [683, 389] on button "0/3 תנועות עובר ושב" at bounding box center [675, 396] width 109 height 23
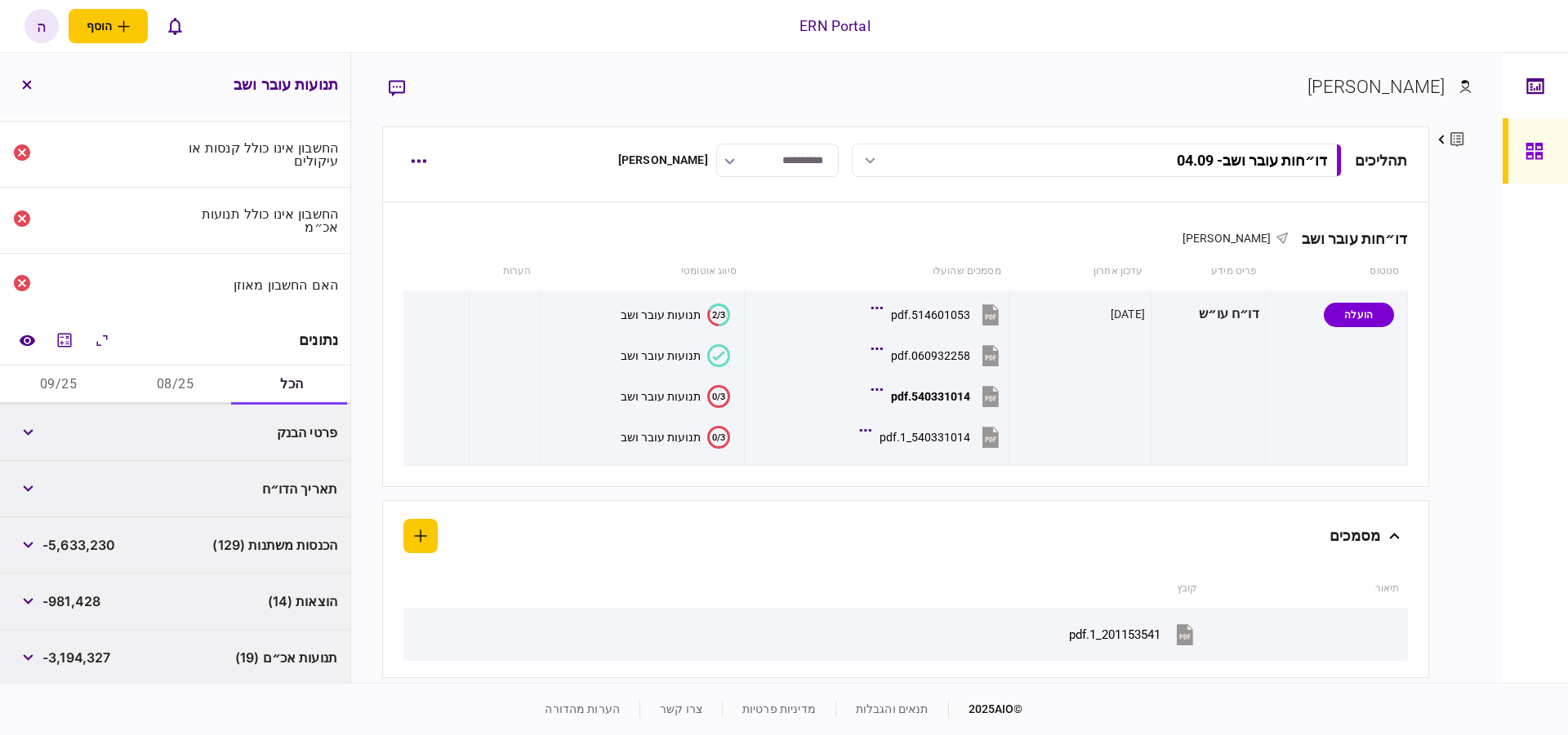
click at [185, 367] on button "08/25" at bounding box center [175, 386] width 117 height 39
click at [54, 340] on button "מחשבון" at bounding box center [65, 341] width 29 height 29
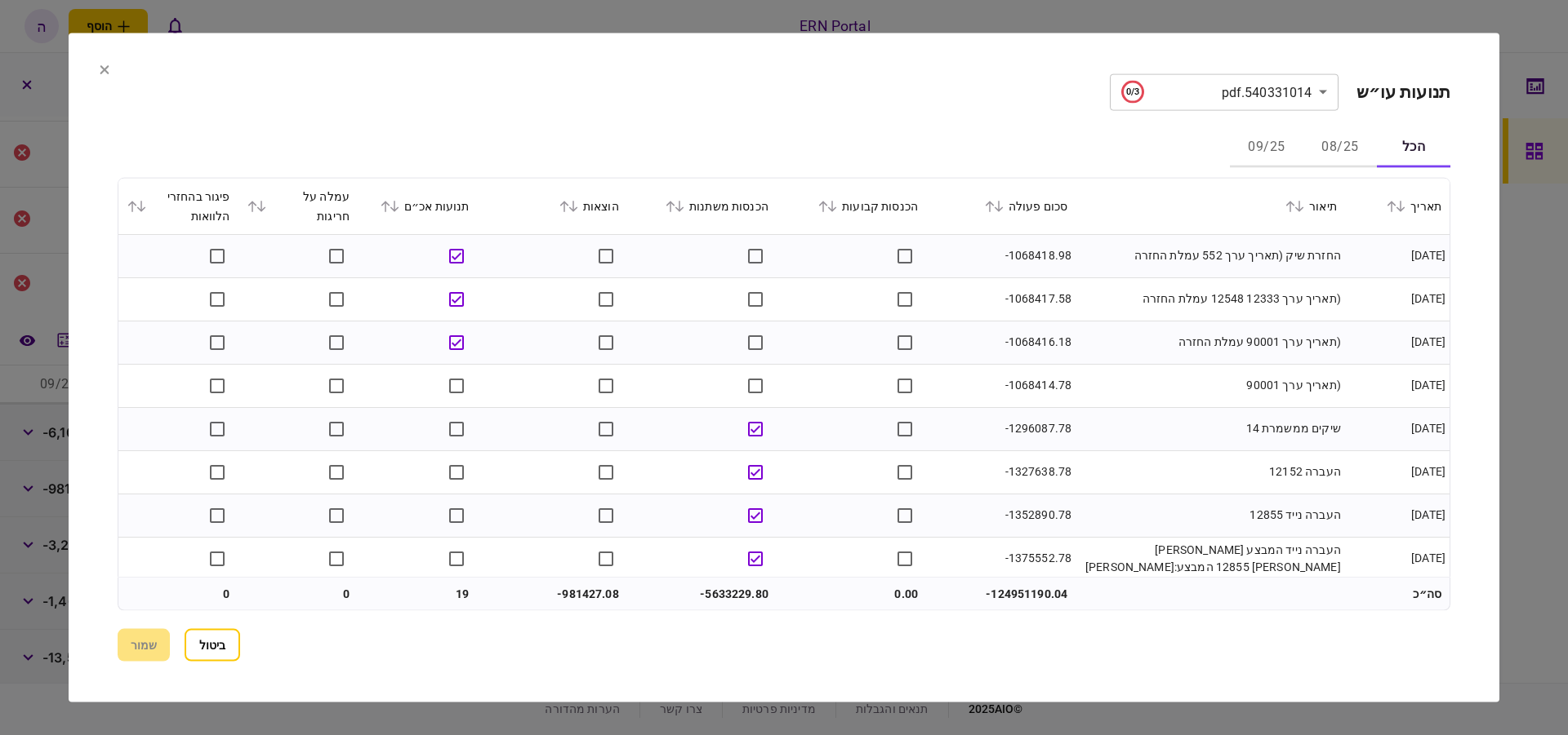
click at [684, 211] on icon at bounding box center [679, 206] width 10 height 12
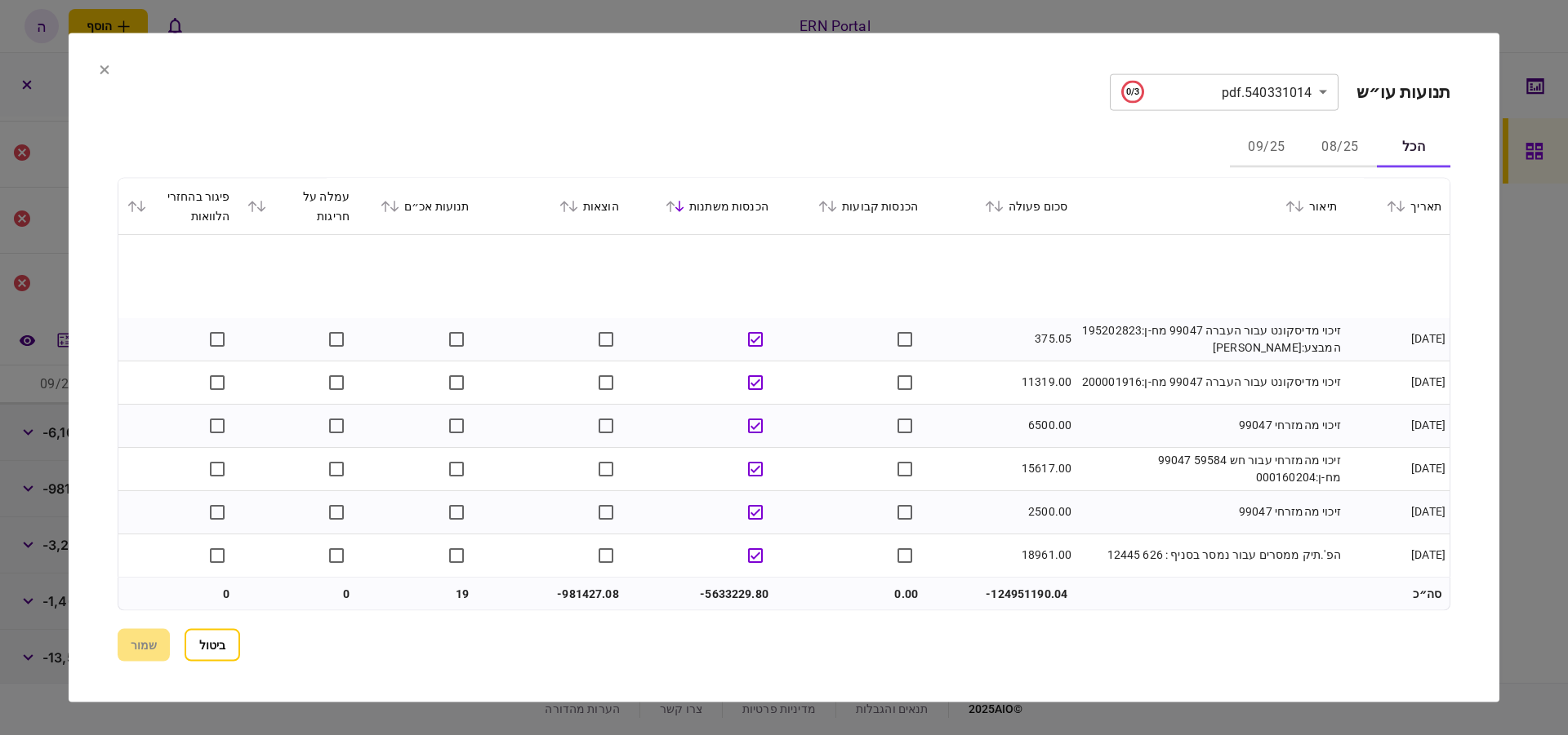
scroll to position [1480, 0]
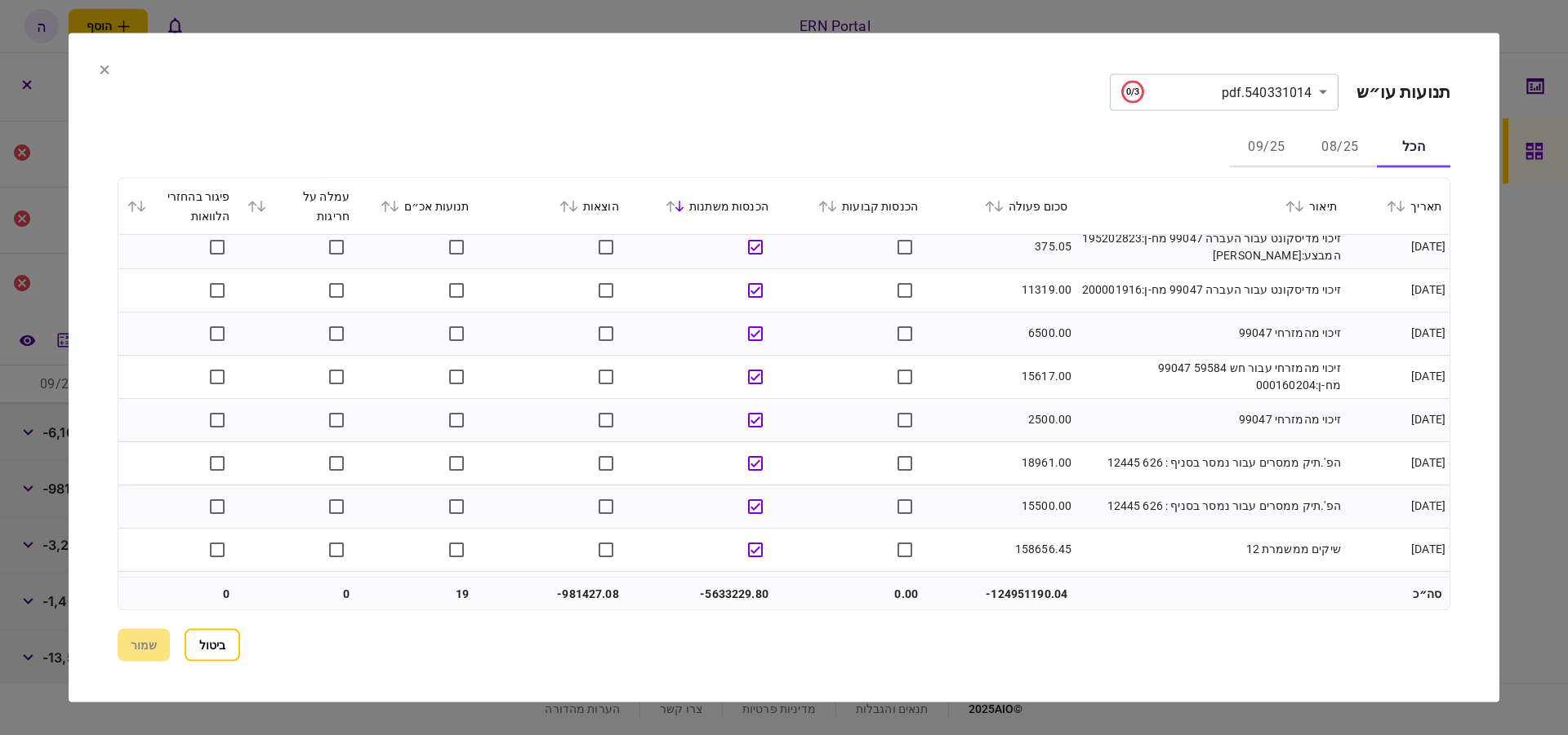
click at [1348, 152] on button "08/25" at bounding box center [1339, 148] width 74 height 39
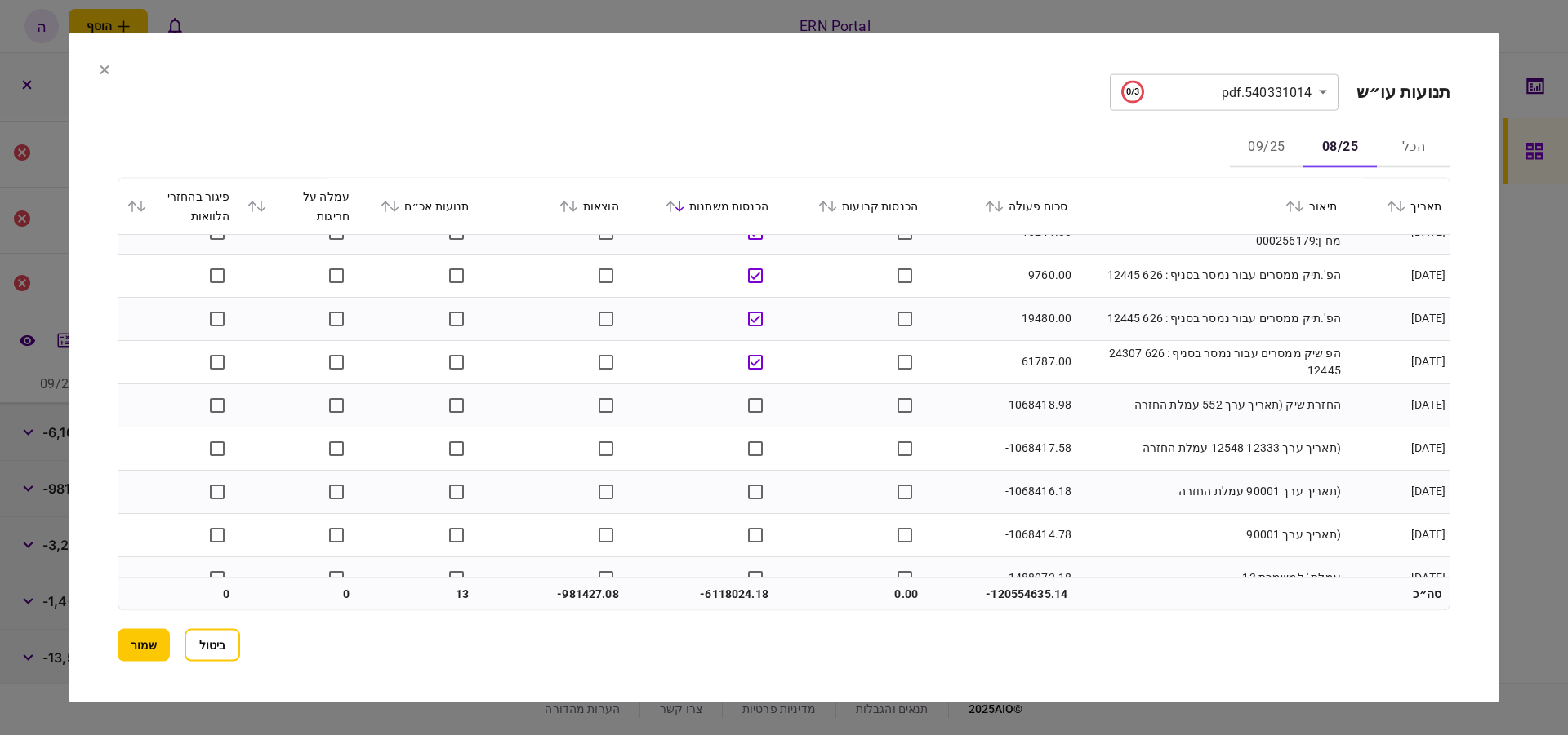
scroll to position [4527, 0]
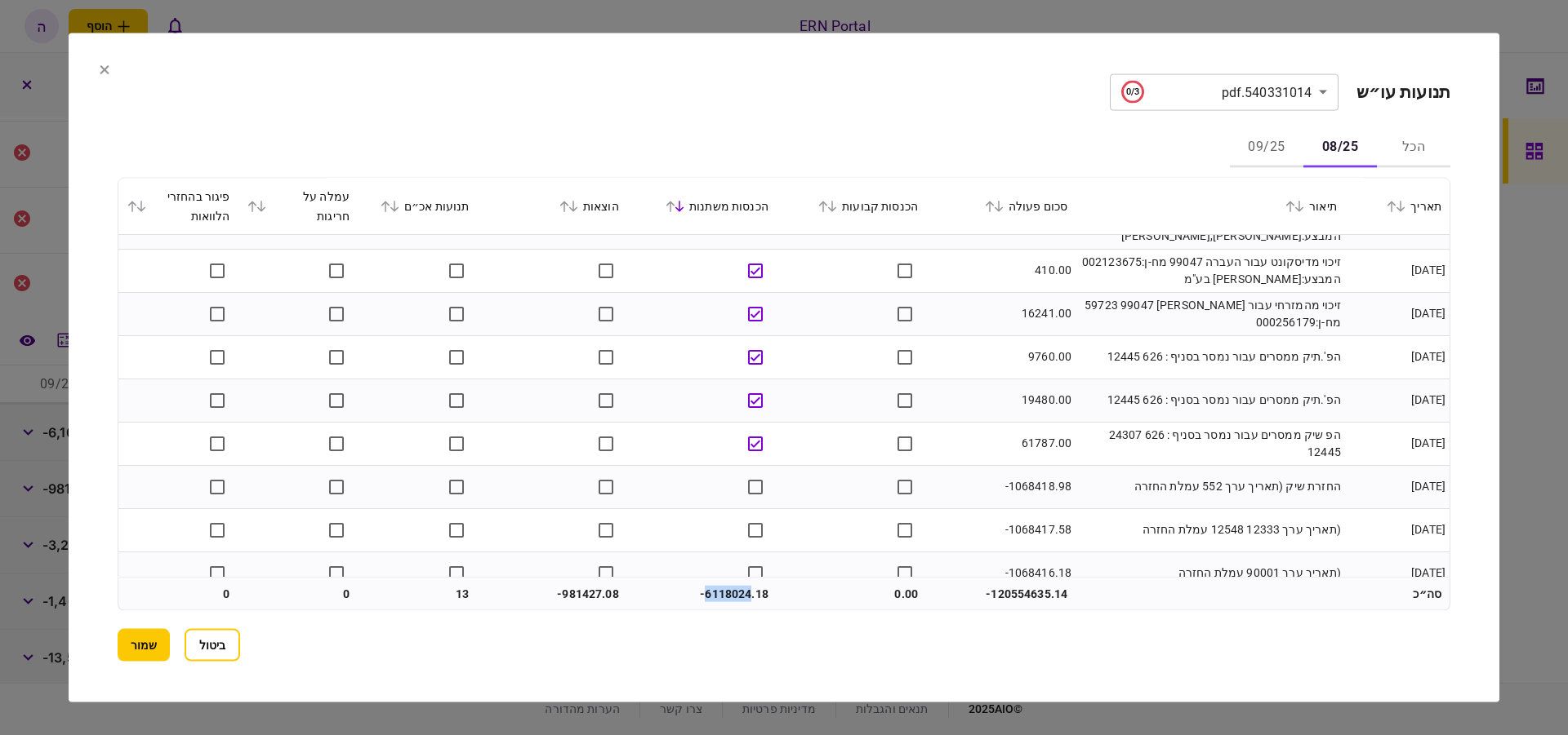
drag, startPoint x: 706, startPoint y: 594, endPoint x: 749, endPoint y: 587, distance: 43.6
click at [749, 587] on td "-6118024.18" at bounding box center [702, 594] width 149 height 32
copy td "6118024"
click at [576, 205] on icon at bounding box center [573, 206] width 10 height 12
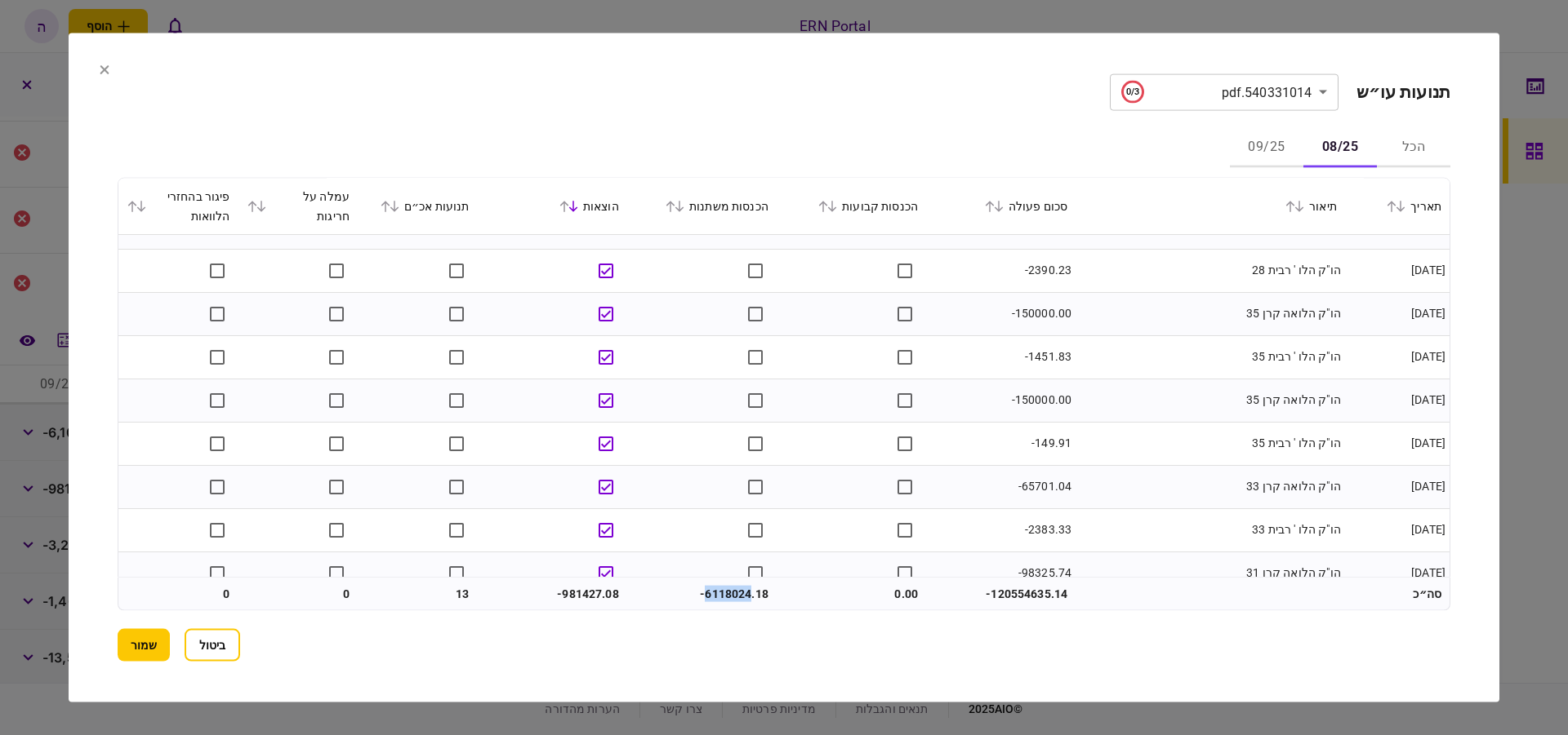
scroll to position [0, 0]
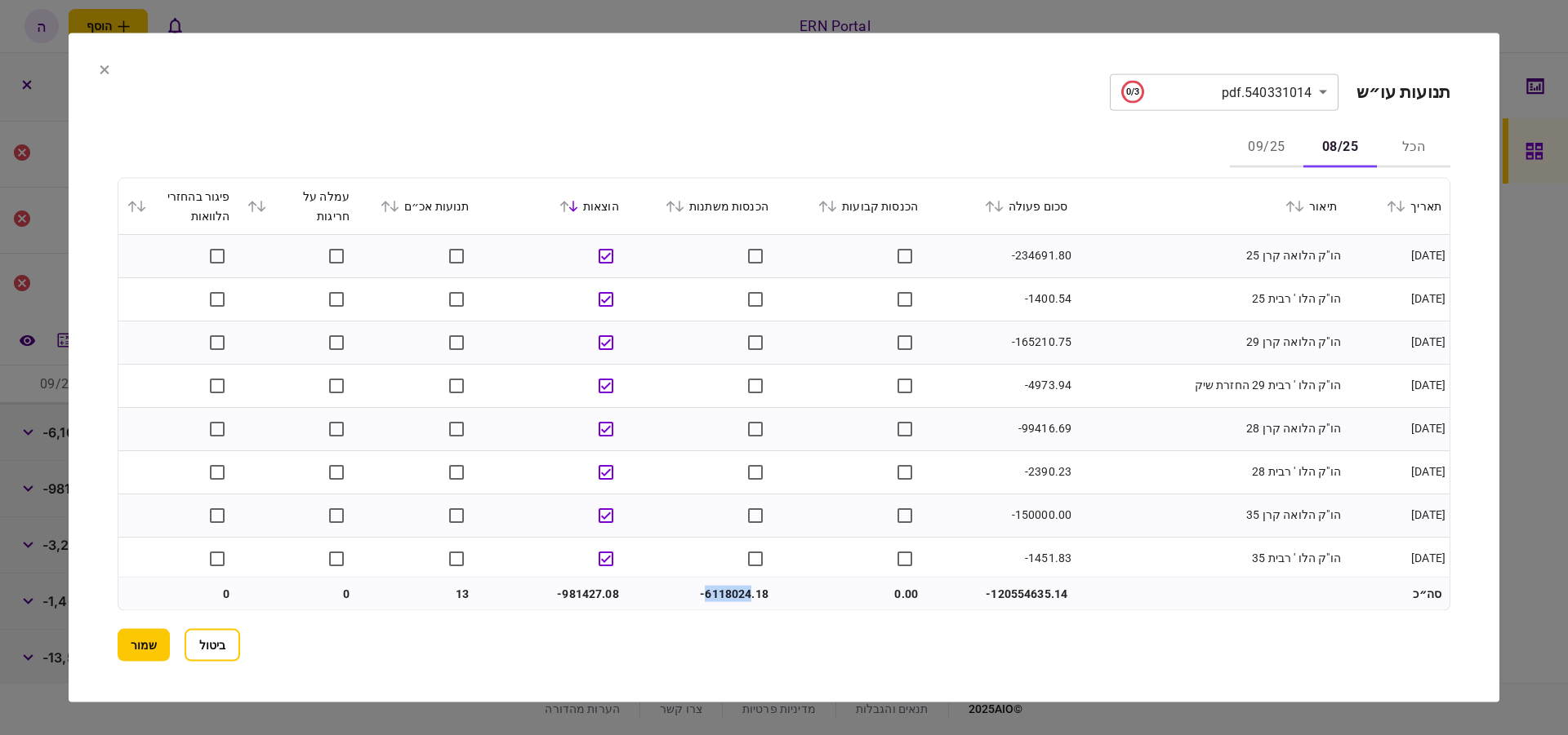
click at [721, 591] on td "-6118024.18" at bounding box center [702, 594] width 149 height 32
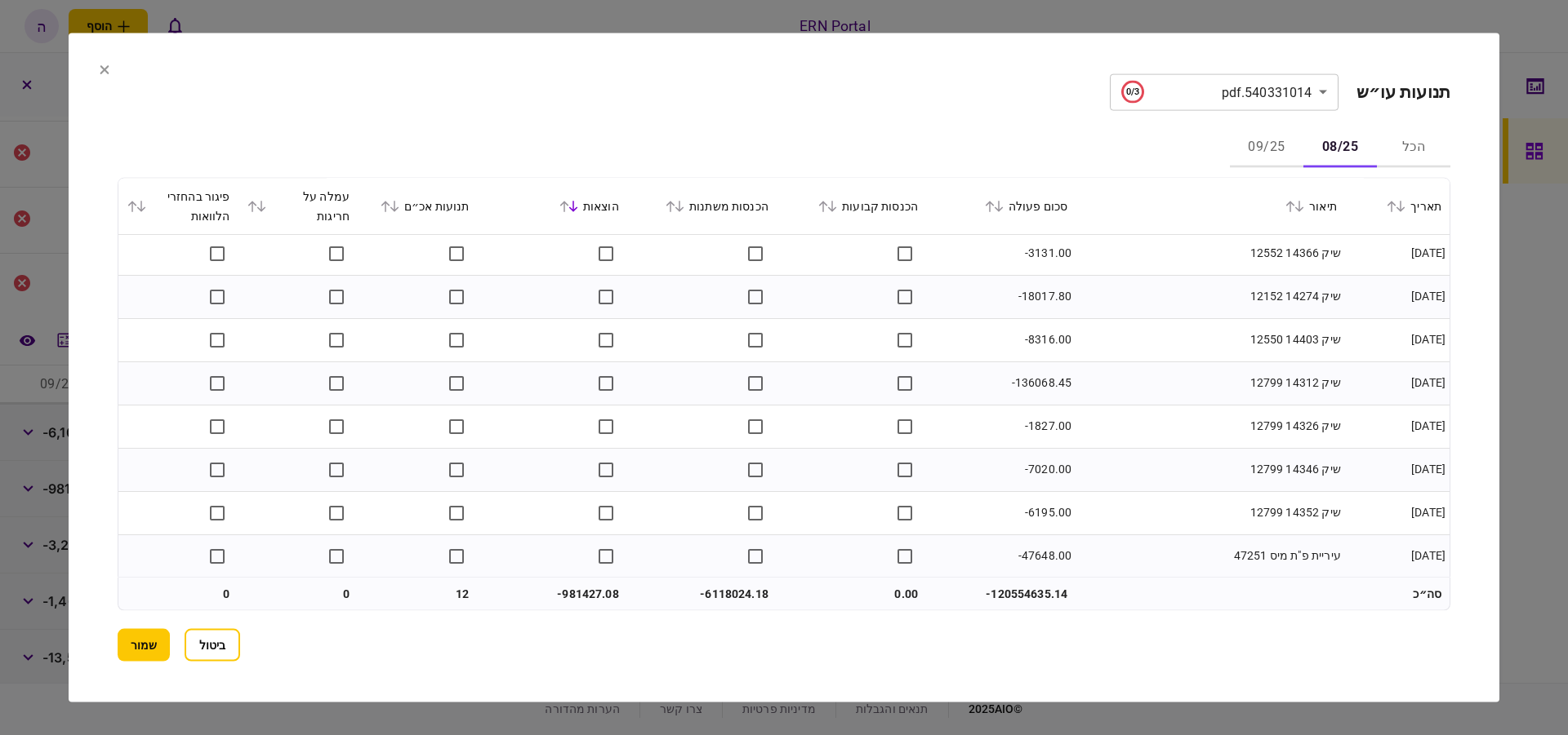
scroll to position [17523, 0]
click at [1261, 134] on button "09/25" at bounding box center [1266, 148] width 74 height 39
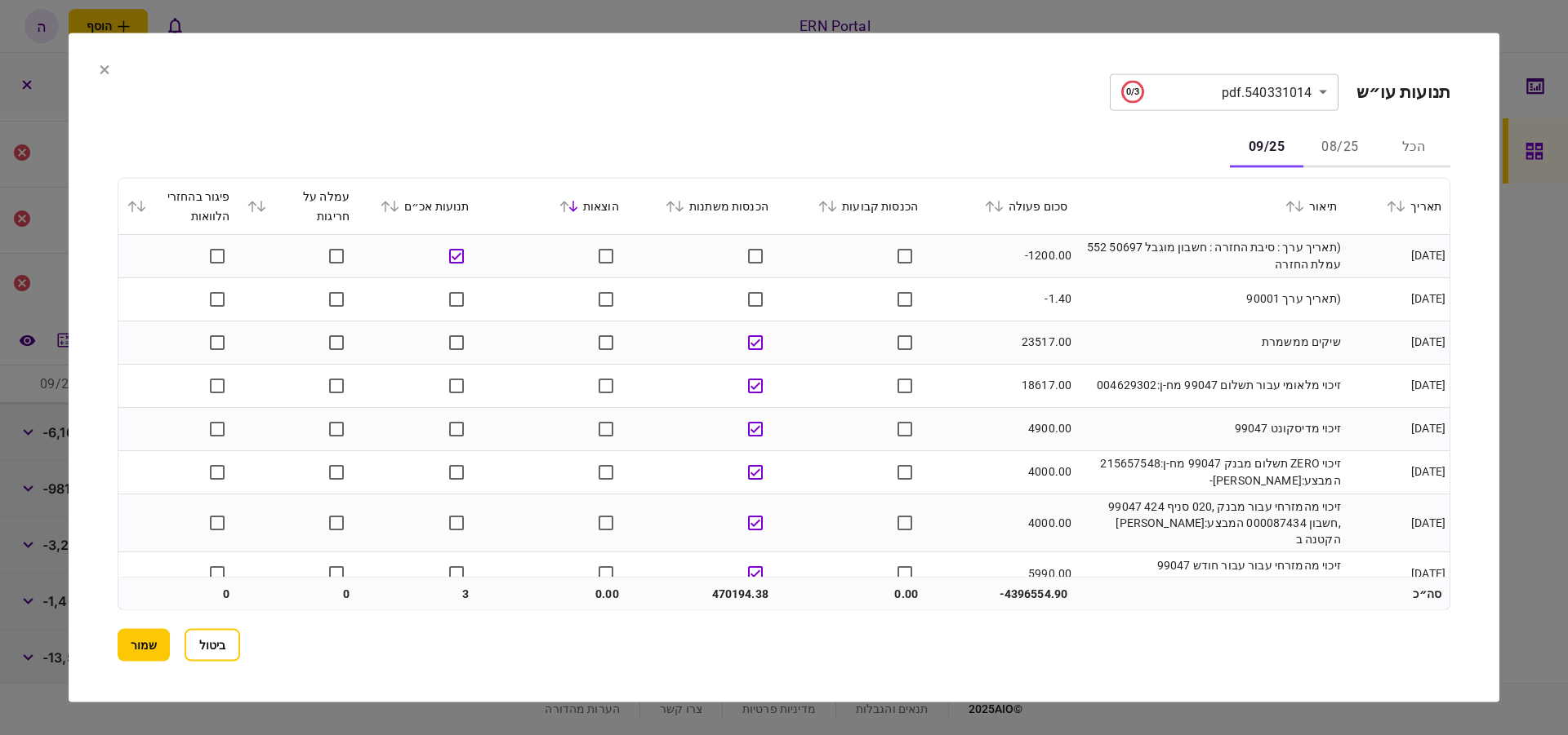
click at [116, 63] on section "**********" at bounding box center [784, 367] width 1431 height 670
click at [111, 64] on section "**********" at bounding box center [784, 367] width 1431 height 670
click at [104, 71] on icon at bounding box center [104, 70] width 10 height 10
